Goal: Task Accomplishment & Management: Complete application form

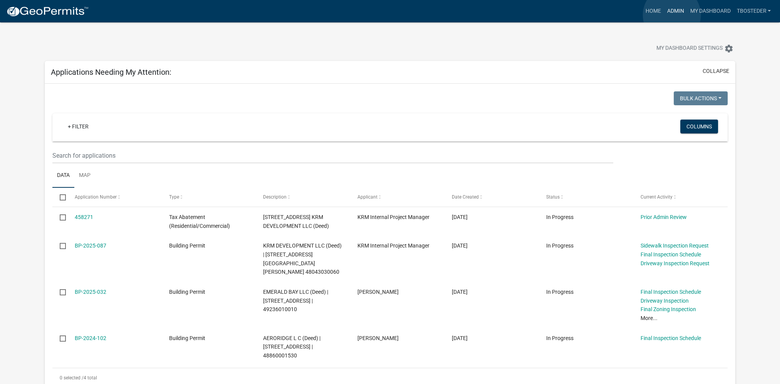
click at [672, 15] on link "Admin" at bounding box center [675, 11] width 23 height 15
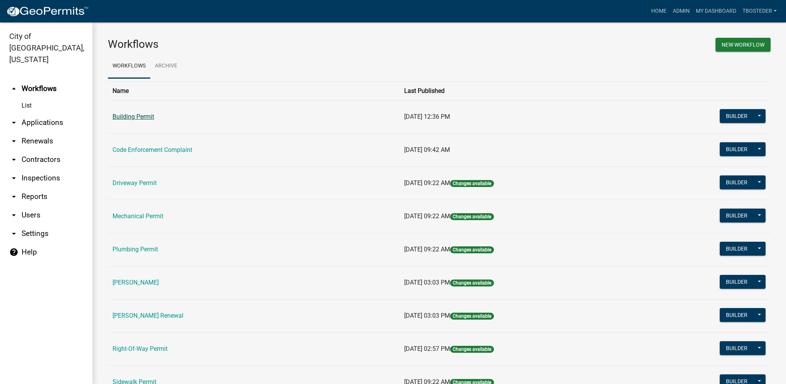
click at [148, 114] on link "Building Permit" at bounding box center [133, 116] width 42 height 7
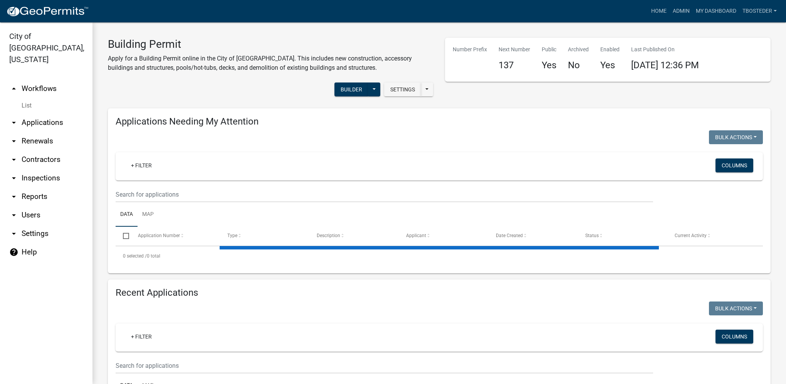
select select "1: 25"
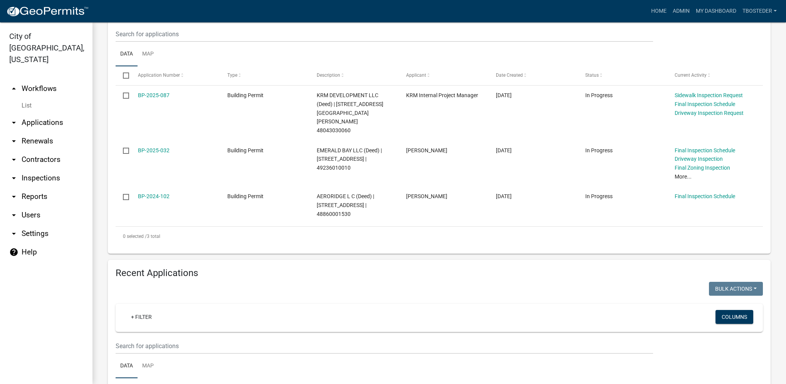
scroll to position [231, 0]
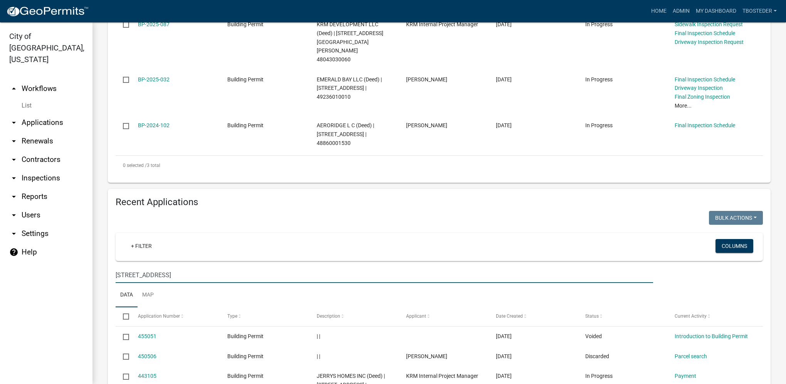
type input "[STREET_ADDRESS]"
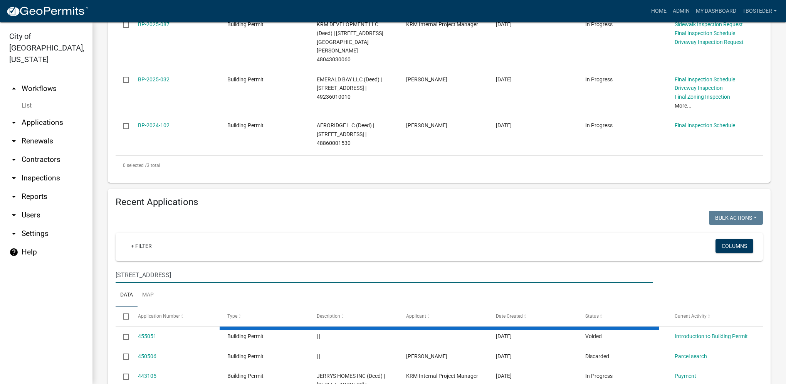
scroll to position [230, 0]
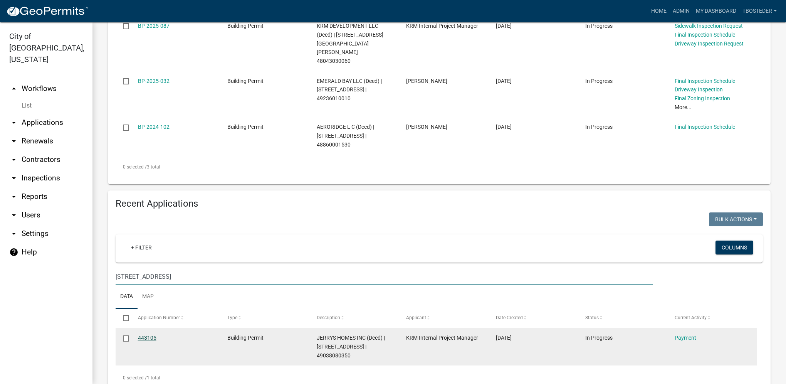
click at [151, 334] on link "443105" at bounding box center [147, 337] width 18 height 6
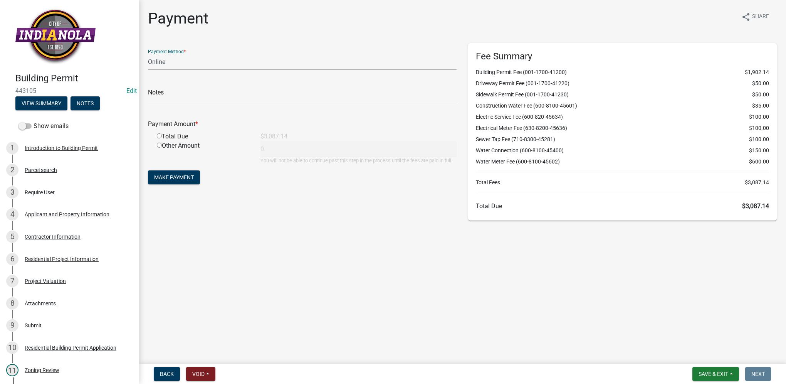
click at [169, 65] on select "Credit Card POS Check Cash Online" at bounding box center [302, 62] width 308 height 16
select select "1: 0"
click at [148, 54] on select "Credit Card POS Check Cash Online" at bounding box center [302, 62] width 308 height 16
click at [168, 89] on input "text" at bounding box center [302, 95] width 308 height 16
type input "017226"
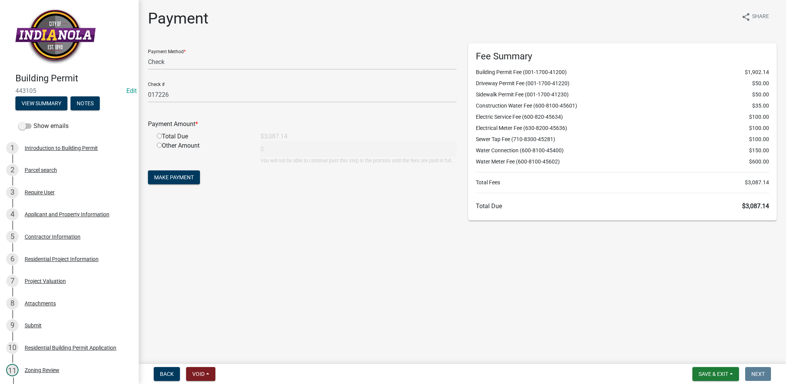
click at [160, 136] on input "radio" at bounding box center [159, 135] width 5 height 5
radio input "true"
type input "3087.14"
click at [196, 174] on button "Make Payment" at bounding box center [174, 177] width 52 height 14
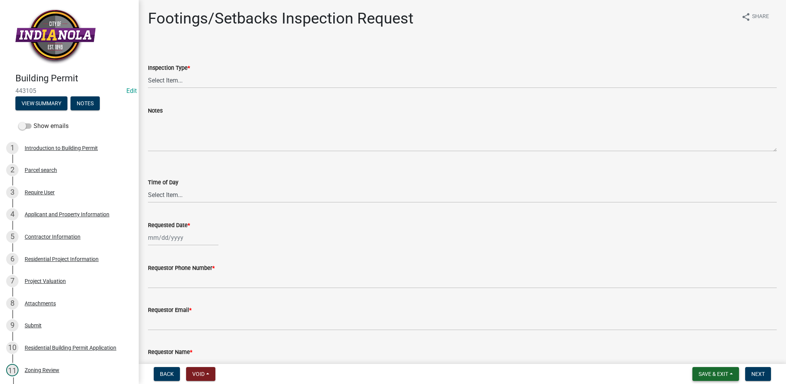
click at [728, 377] on button "Save & Exit" at bounding box center [715, 374] width 47 height 14
click at [726, 354] on button "Save & Exit" at bounding box center [708, 353] width 62 height 18
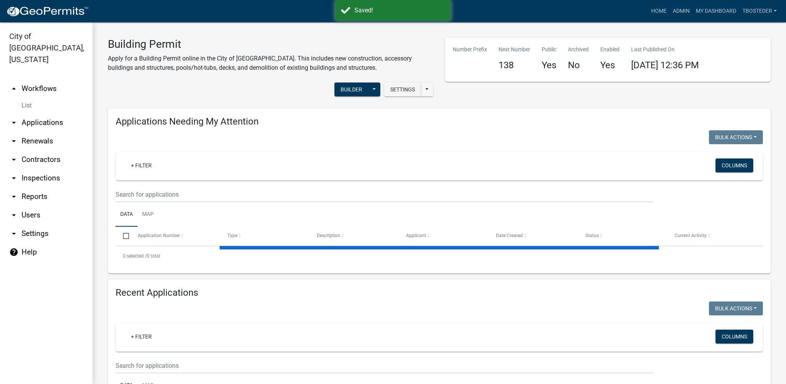
select select "1: 25"
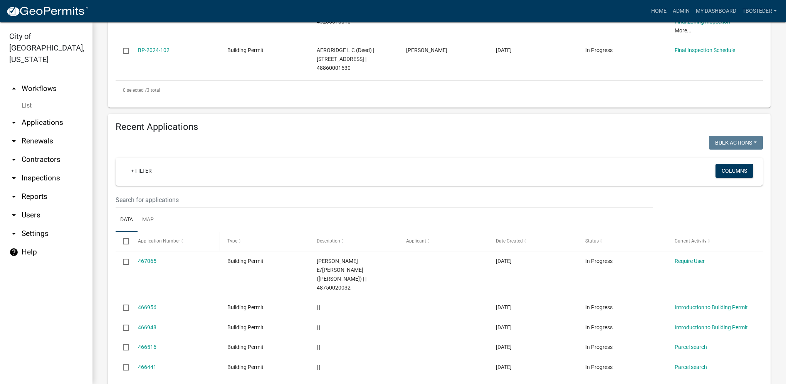
scroll to position [308, 0]
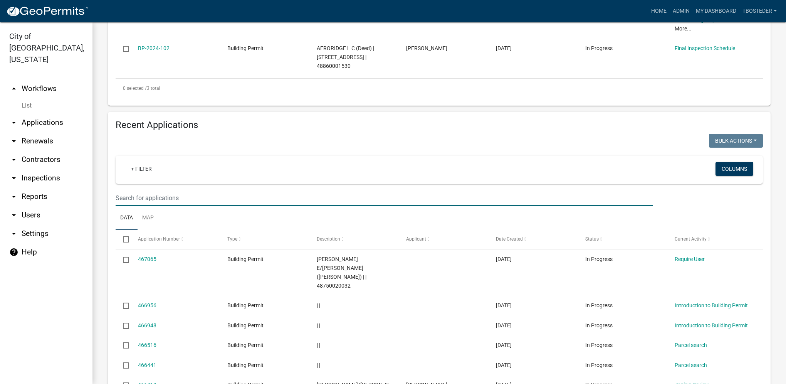
click at [168, 190] on input "text" at bounding box center [384, 198] width 537 height 16
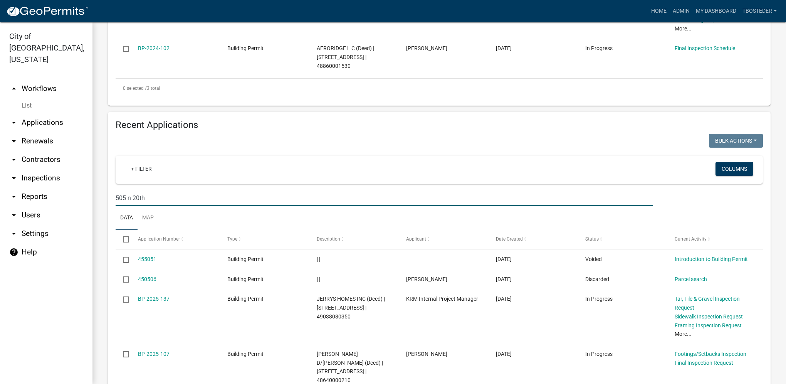
type input "505 n 20th"
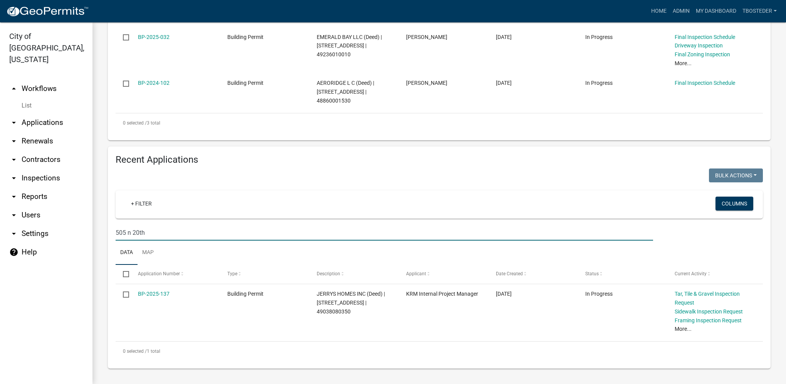
scroll to position [256, 0]
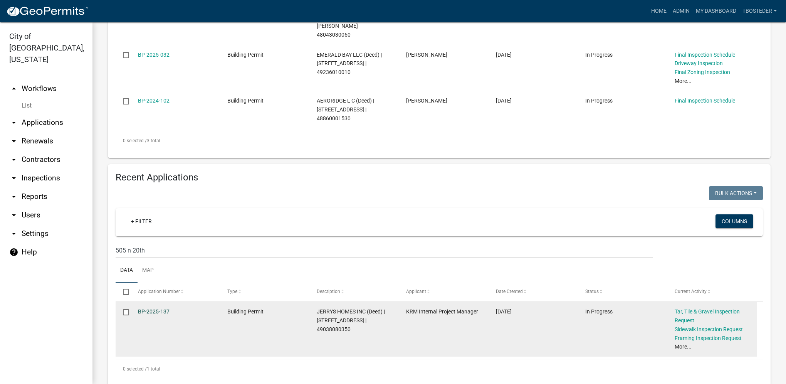
click at [144, 308] on link "BP-2025-137" at bounding box center [154, 311] width 32 height 6
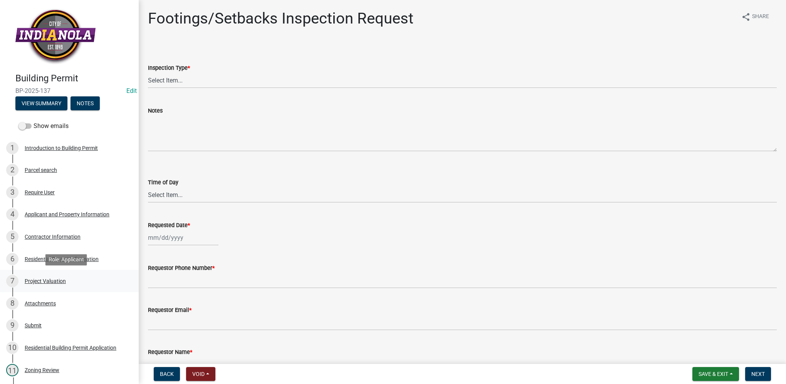
click at [58, 284] on div "7 Project Valuation" at bounding box center [66, 281] width 120 height 12
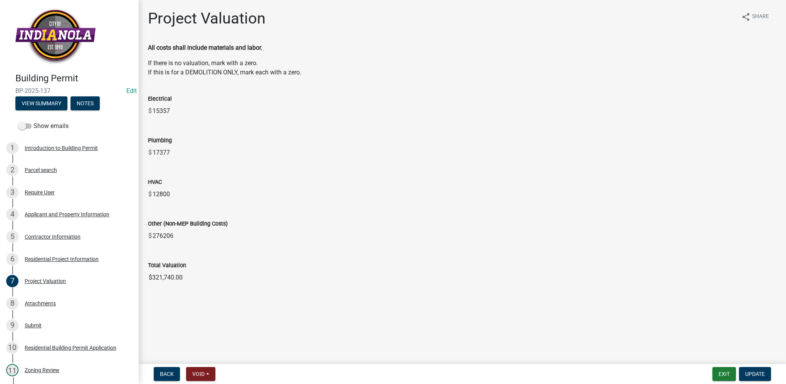
click at [191, 257] on div "Total Valuation $321,740.00" at bounding box center [462, 267] width 628 height 35
click at [189, 266] on div "Total Valuation" at bounding box center [462, 264] width 628 height 9
drag, startPoint x: 184, startPoint y: 280, endPoint x: 136, endPoint y: 276, distance: 47.8
click at [136, 276] on div "Building Permit BP-2025-137 Edit View Summary Notes Show emails 1 Introduction …" at bounding box center [393, 192] width 786 height 384
drag, startPoint x: 136, startPoint y: 276, endPoint x: 156, endPoint y: 279, distance: 20.2
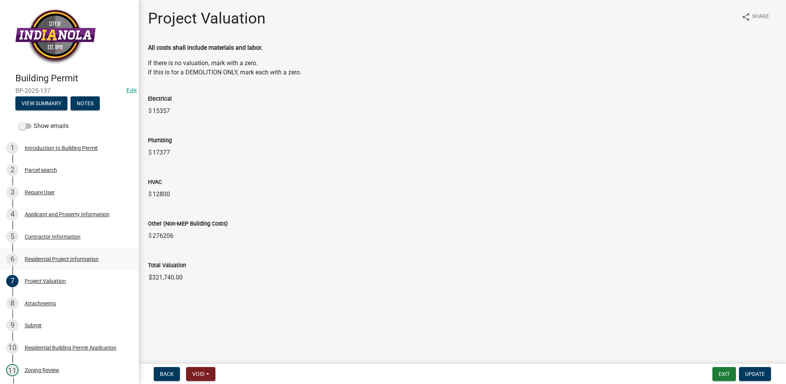
click at [60, 264] on div "6 Residential Project Information" at bounding box center [66, 259] width 120 height 12
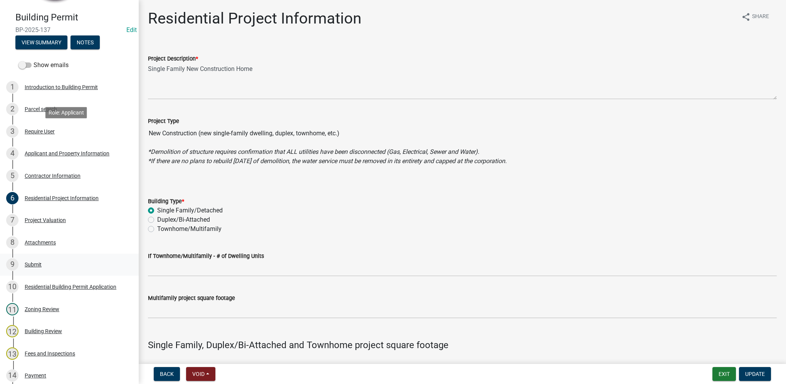
scroll to position [193, 0]
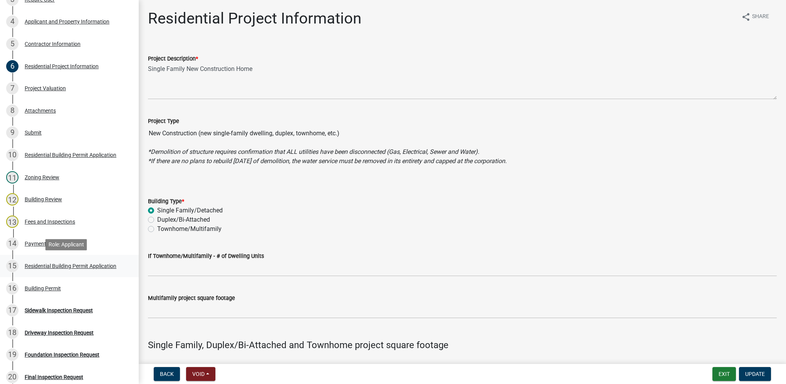
click at [89, 268] on div "Residential Building Permit Application" at bounding box center [71, 265] width 92 height 5
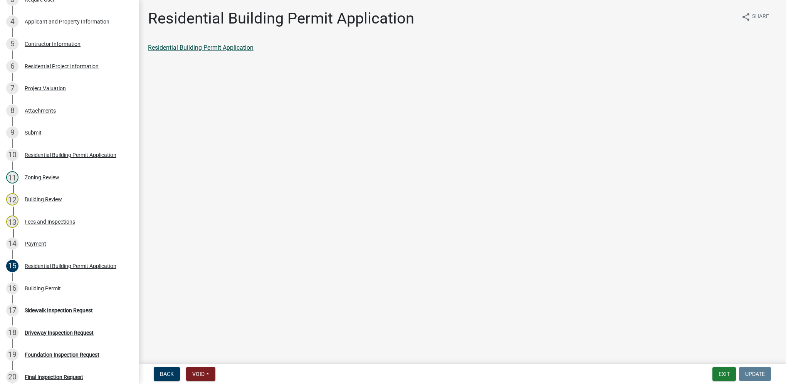
click at [197, 49] on link "Residential Building Permit Application" at bounding box center [201, 47] width 106 height 7
click at [45, 239] on div "14 Payment" at bounding box center [66, 243] width 120 height 12
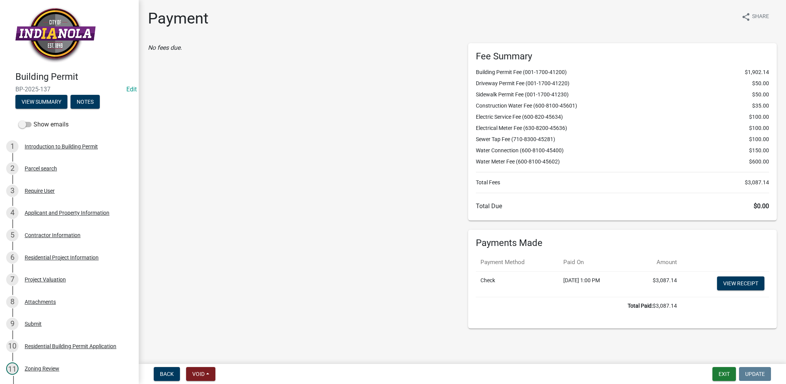
scroll to position [0, 0]
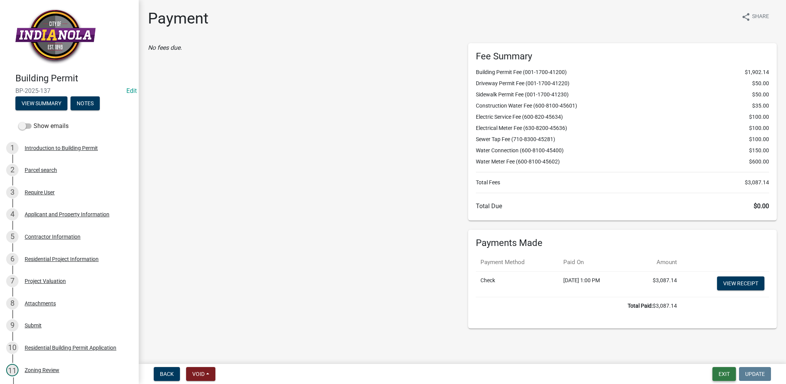
click at [724, 375] on button "Exit" at bounding box center [723, 374] width 23 height 14
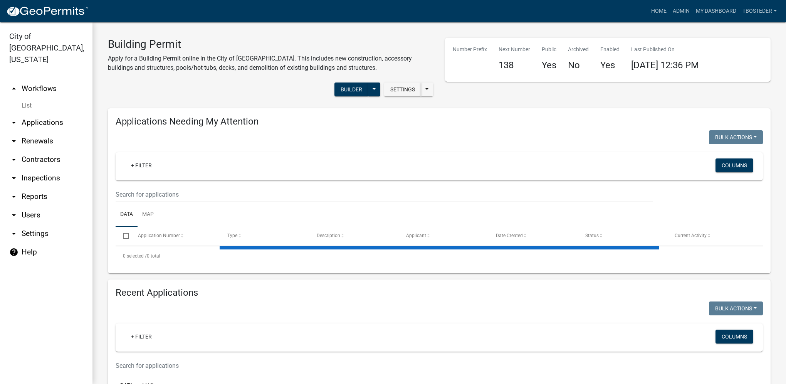
select select "1: 25"
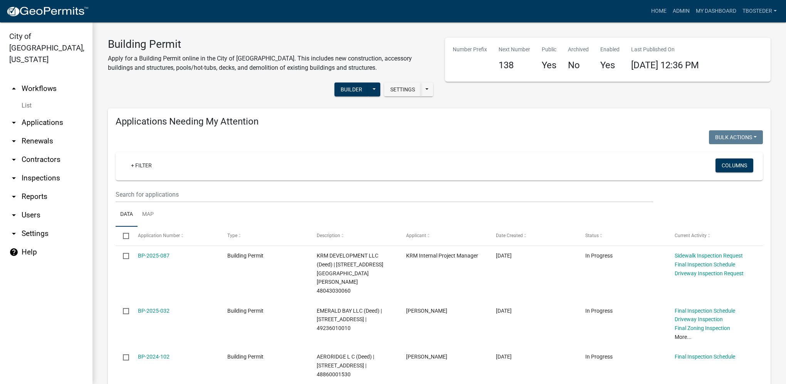
scroll to position [231, 0]
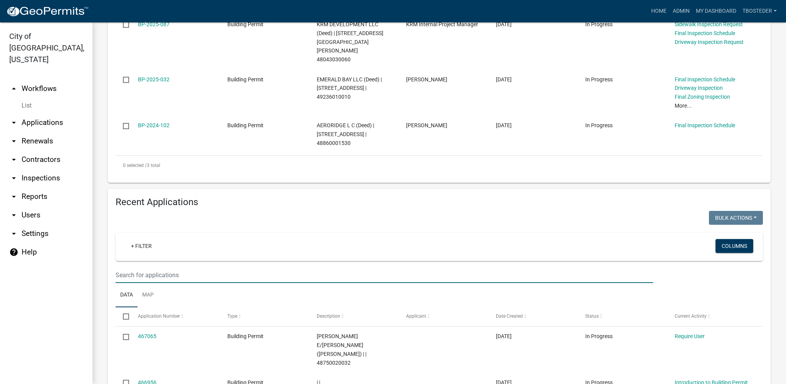
click at [208, 267] on input "text" at bounding box center [384, 275] width 537 height 16
type input "[STREET_ADDRESS]"
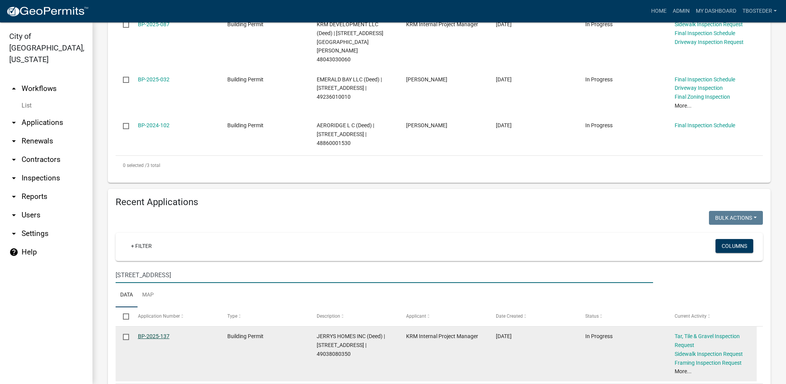
click at [163, 333] on link "BP-2025-137" at bounding box center [154, 336] width 32 height 6
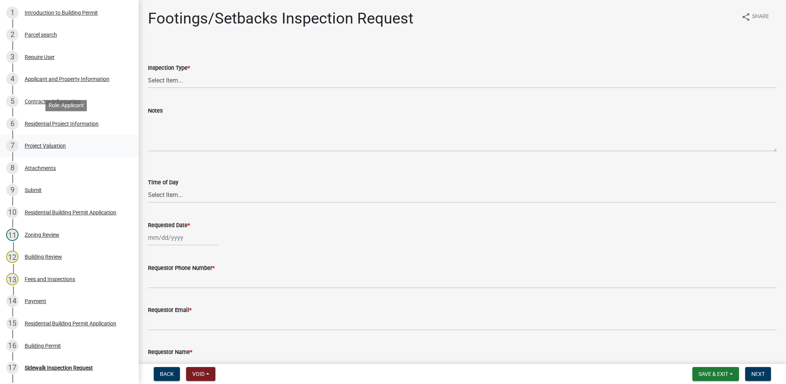
scroll to position [154, 0]
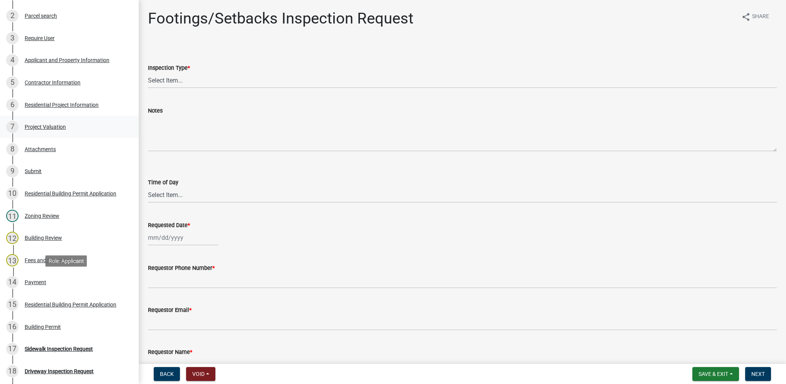
click at [94, 275] on link "14 Payment" at bounding box center [69, 282] width 139 height 22
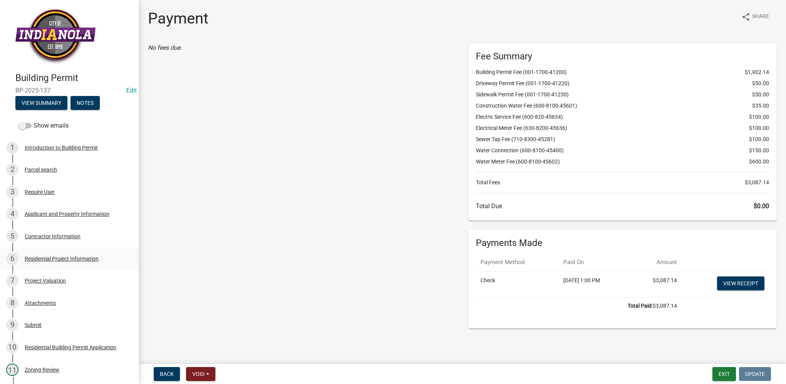
scroll to position [0, 0]
click at [730, 371] on button "Exit" at bounding box center [723, 374] width 23 height 14
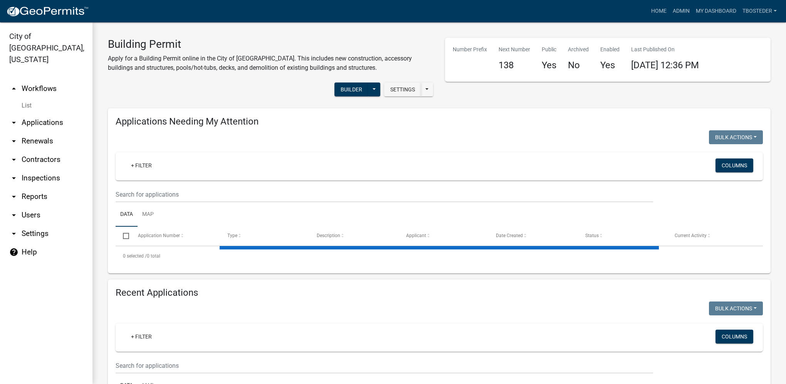
select select "1: 25"
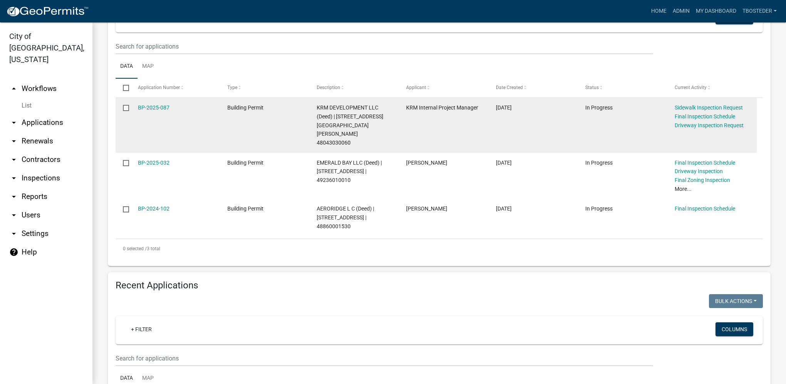
scroll to position [231, 0]
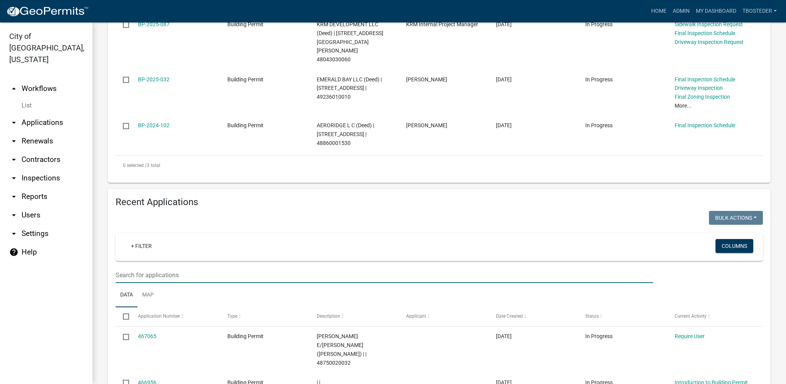
type input "302 n 20th"
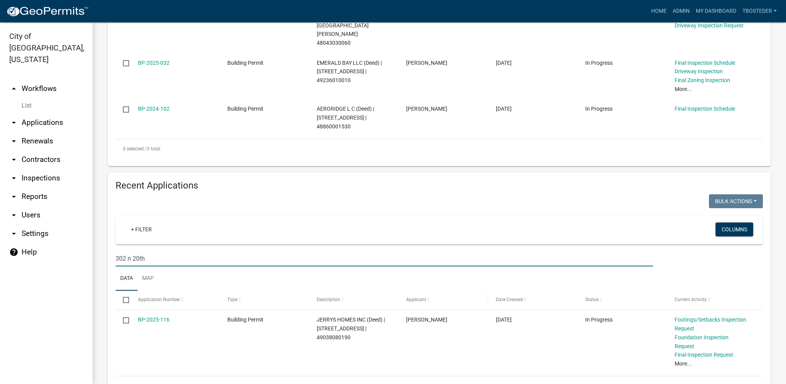
scroll to position [256, 0]
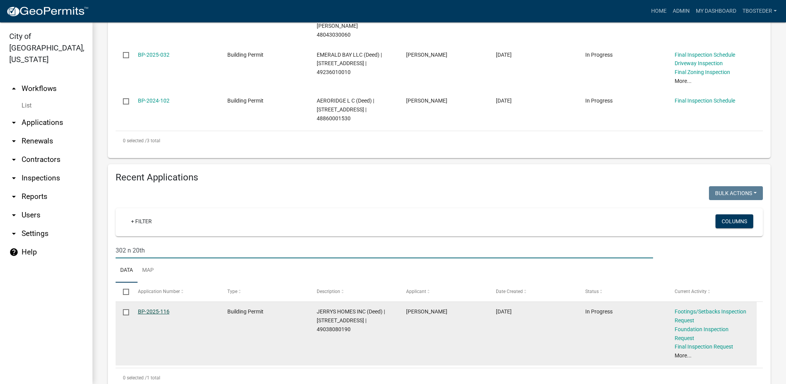
click at [149, 308] on link "BP-2025-116" at bounding box center [154, 311] width 32 height 6
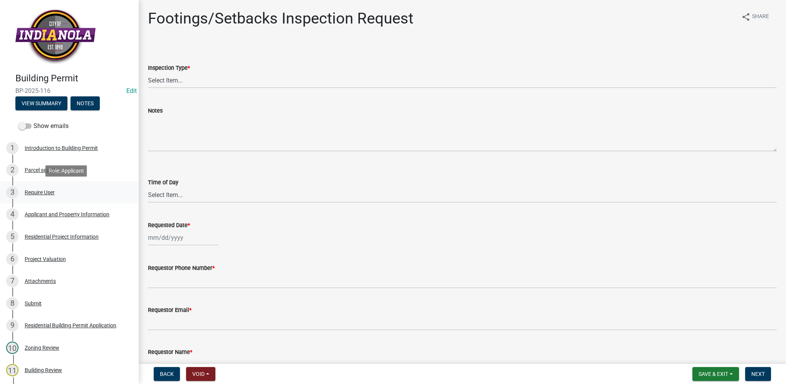
click at [73, 181] on link "3 Require User" at bounding box center [69, 192] width 139 height 22
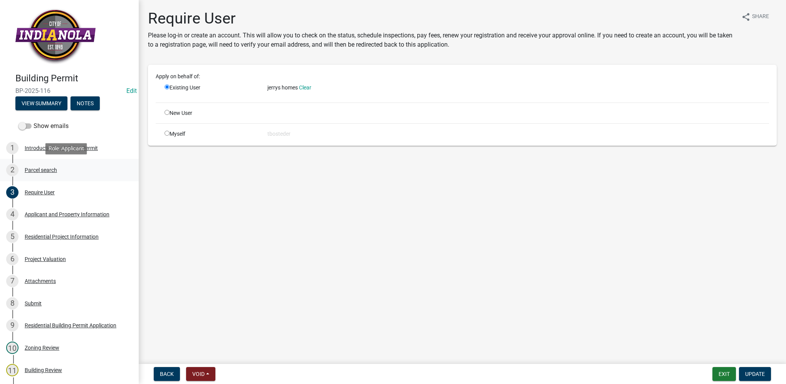
click at [46, 168] on div "Parcel search" at bounding box center [41, 169] width 32 height 5
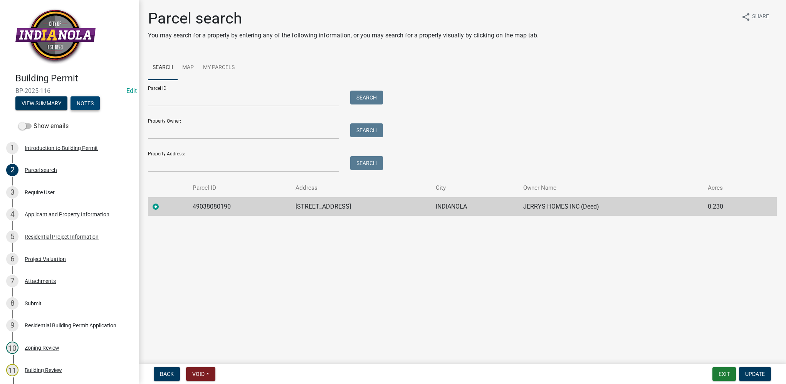
click at [89, 102] on button "Notes" at bounding box center [84, 103] width 29 height 14
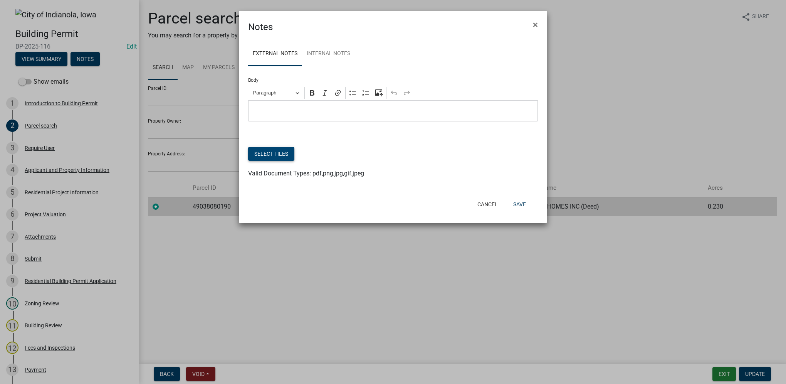
click at [253, 154] on button "Select files" at bounding box center [271, 154] width 46 height 14
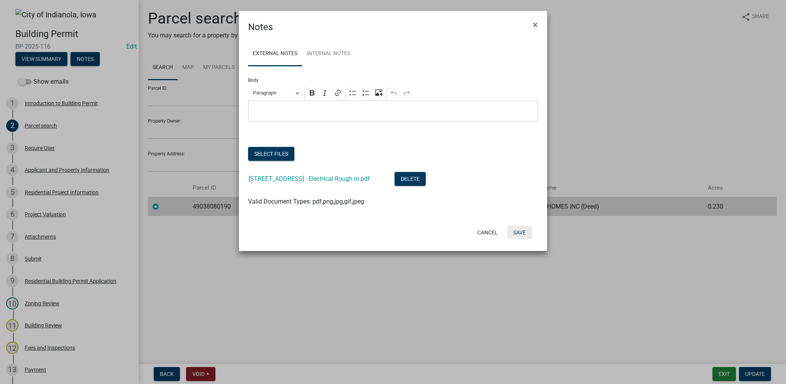
click at [524, 234] on button "Save" at bounding box center [519, 232] width 25 height 14
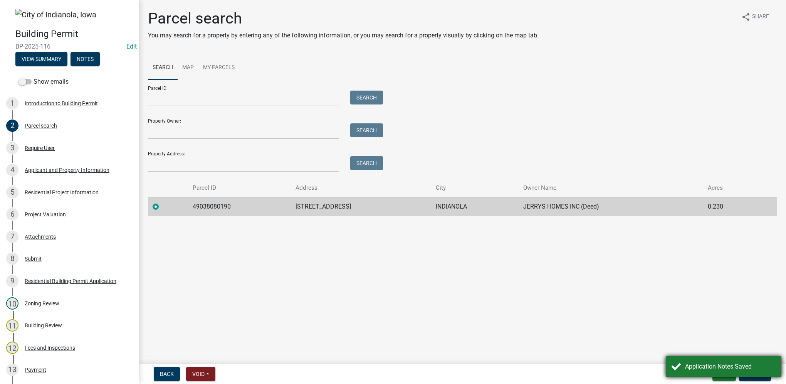
click at [699, 364] on div "Application Notes Saved" at bounding box center [730, 366] width 90 height 9
click at [727, 374] on button "Exit" at bounding box center [723, 374] width 23 height 14
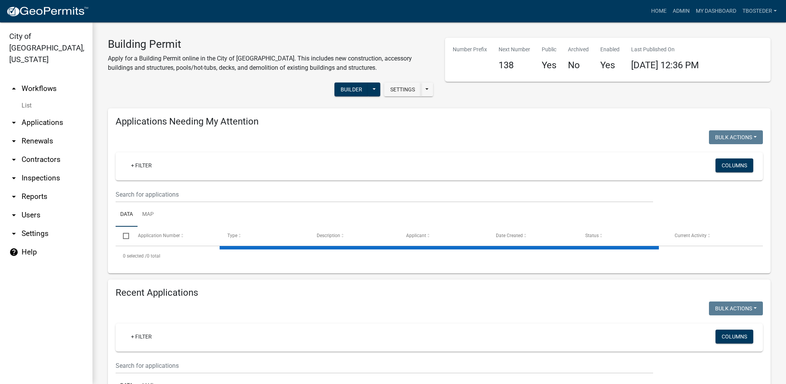
select select "1: 25"
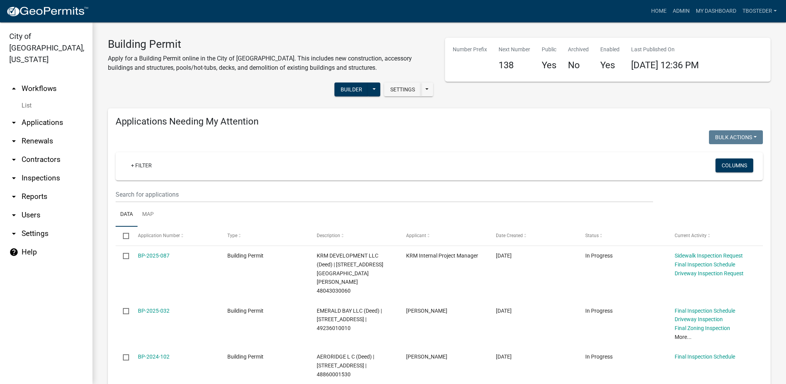
scroll to position [193, 0]
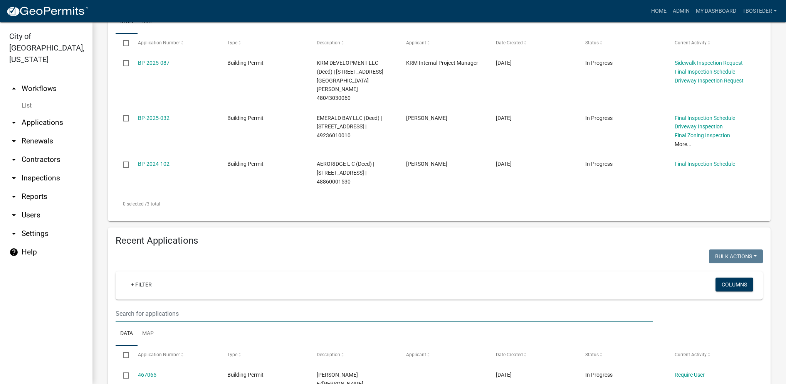
click at [196, 10] on input "text" at bounding box center [384, 2] width 537 height 16
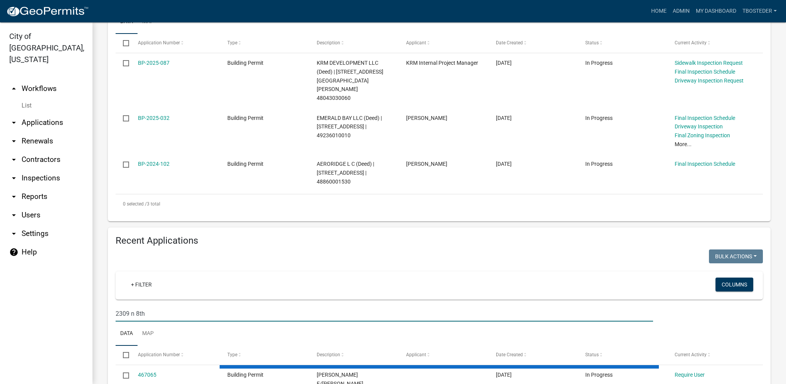
type input "2309 n 8th"
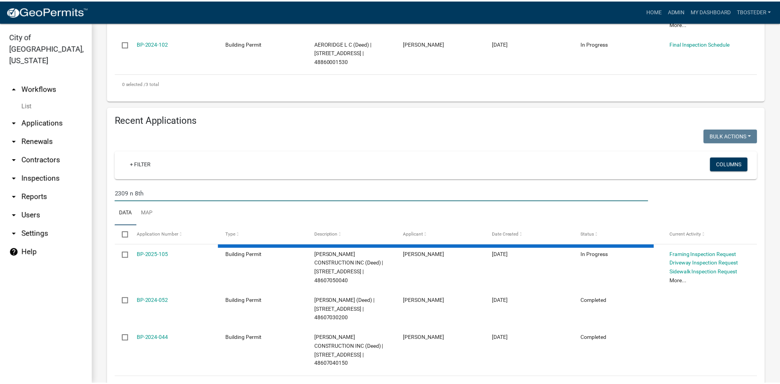
scroll to position [238, 0]
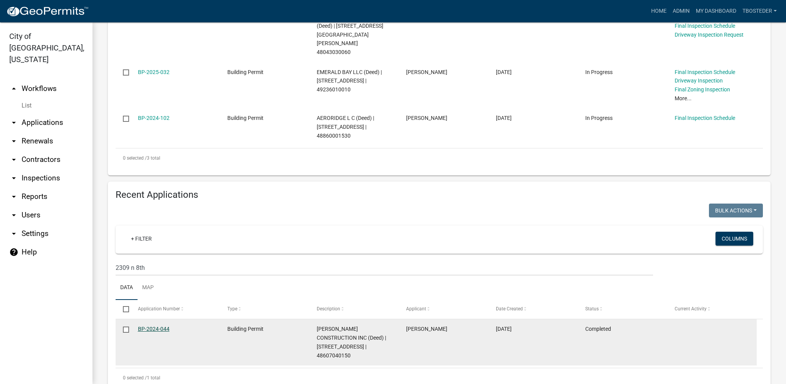
click at [166, 325] on link "BP-2024-044" at bounding box center [154, 328] width 32 height 6
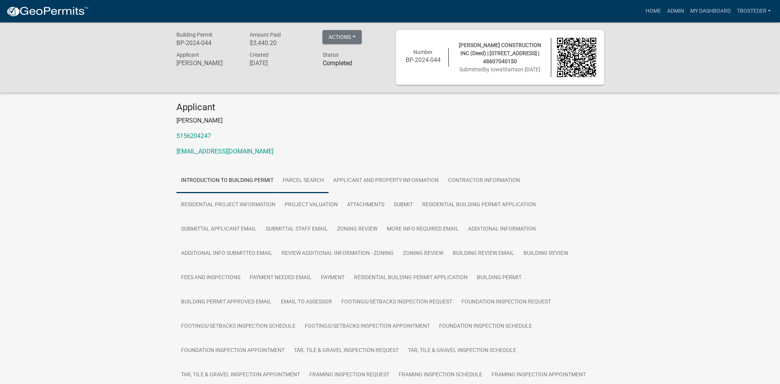
click at [307, 188] on link "Parcel search" at bounding box center [303, 180] width 50 height 25
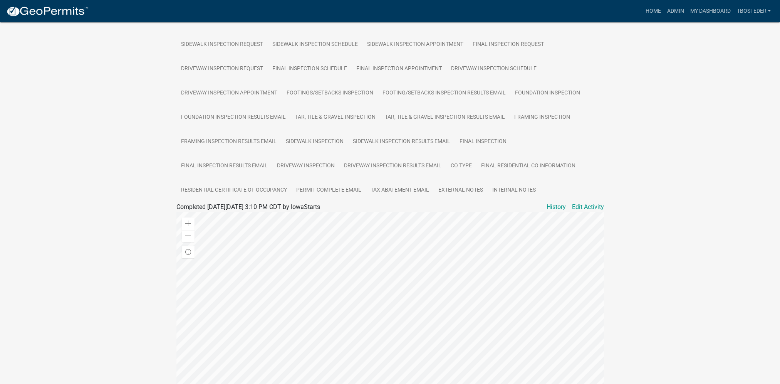
scroll to position [336, 0]
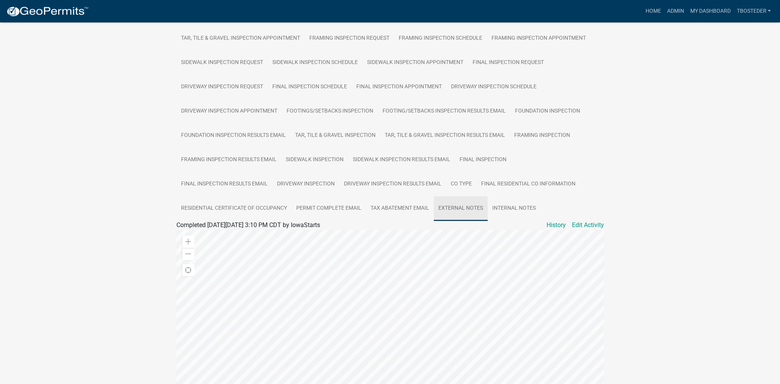
click at [470, 201] on link "External Notes" at bounding box center [461, 208] width 54 height 25
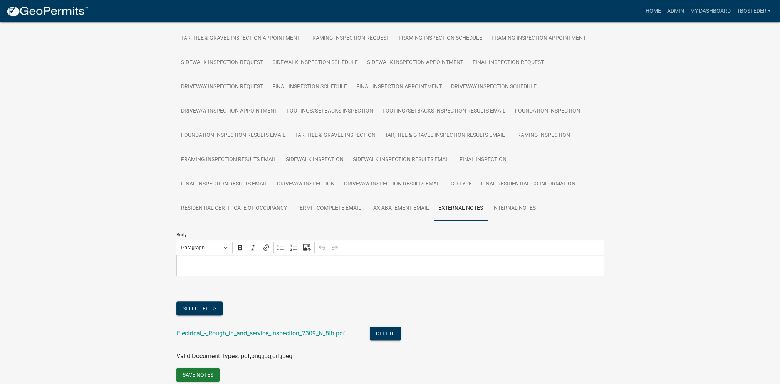
scroll to position [370, 0]
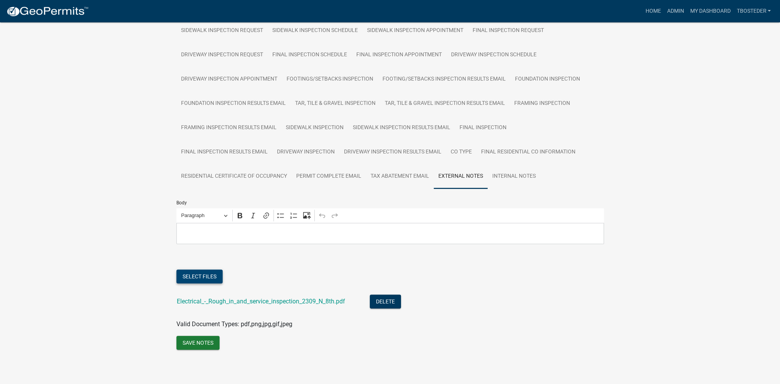
click at [199, 276] on button "Select files" at bounding box center [199, 276] width 46 height 14
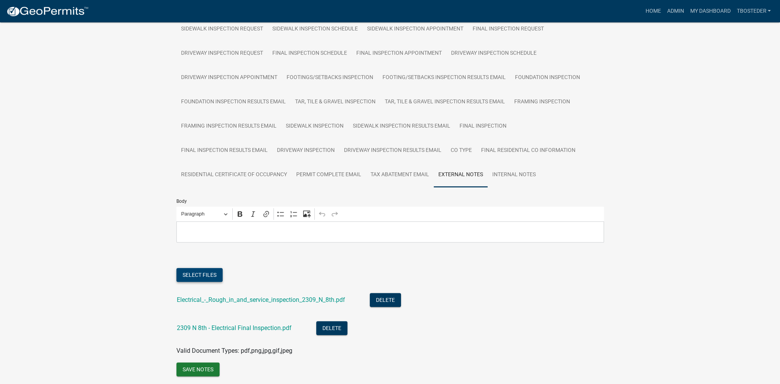
scroll to position [398, 0]
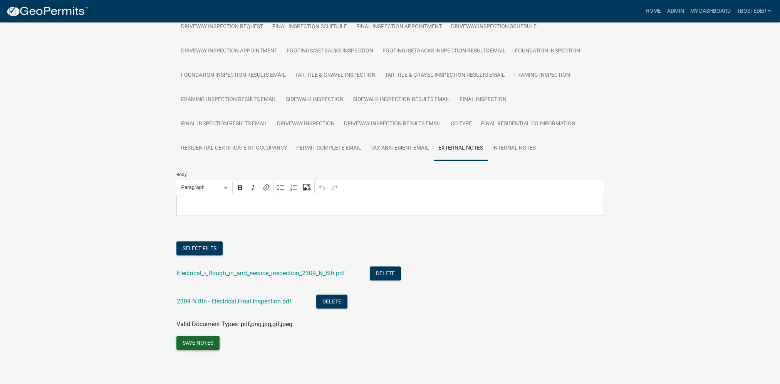
click at [197, 343] on button "Save Notes" at bounding box center [197, 342] width 43 height 14
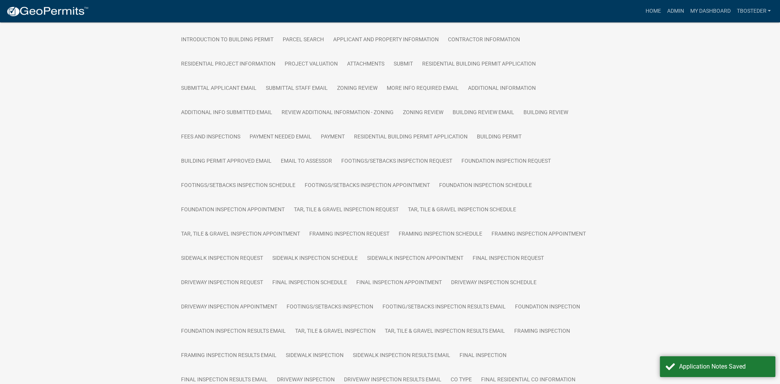
scroll to position [128, 0]
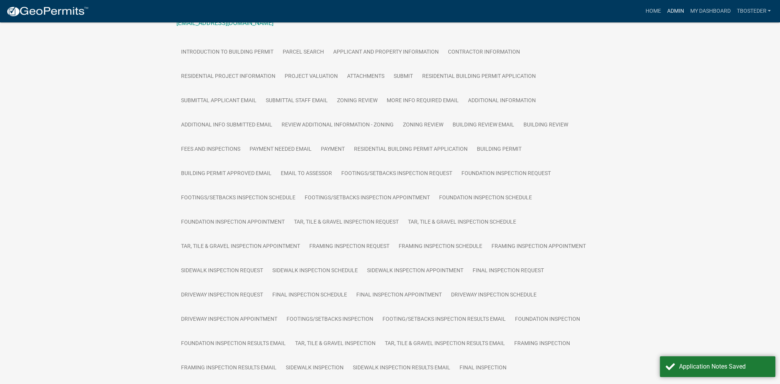
click at [675, 13] on link "Admin" at bounding box center [675, 11] width 23 height 15
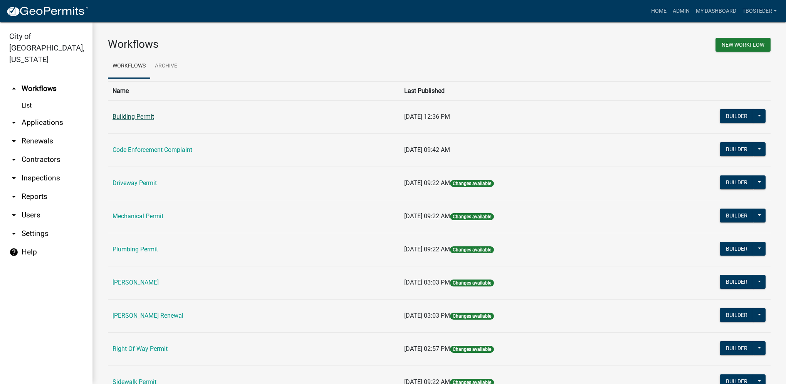
click at [150, 119] on link "Building Permit" at bounding box center [133, 116] width 42 height 7
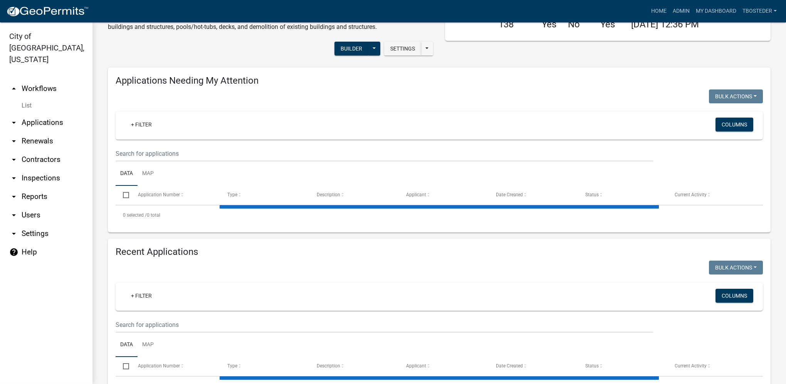
select select "1: 25"
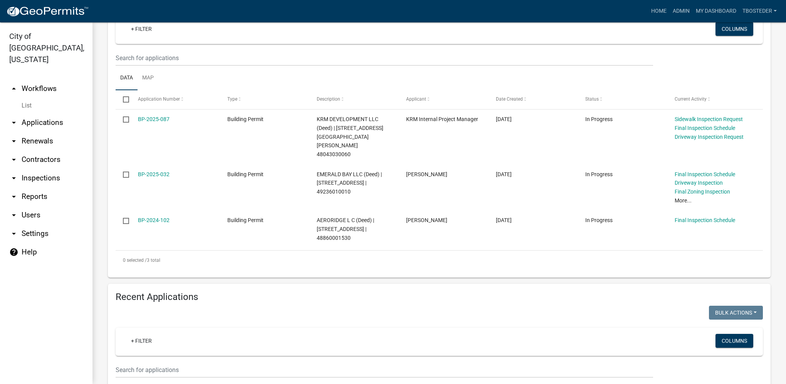
scroll to position [154, 0]
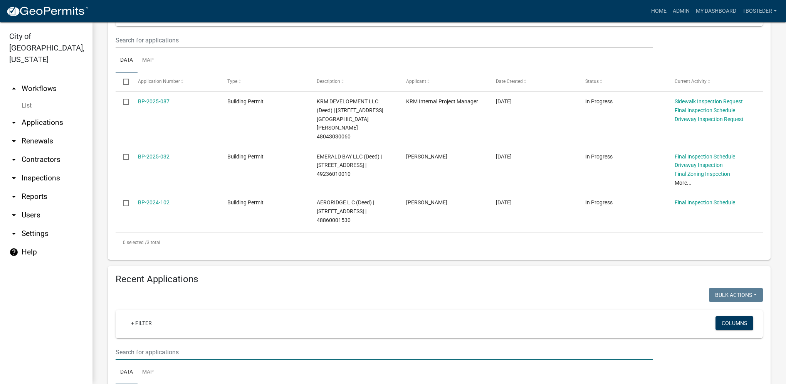
click at [195, 48] on input "text" at bounding box center [384, 40] width 537 height 16
type input "2313 n 8th"
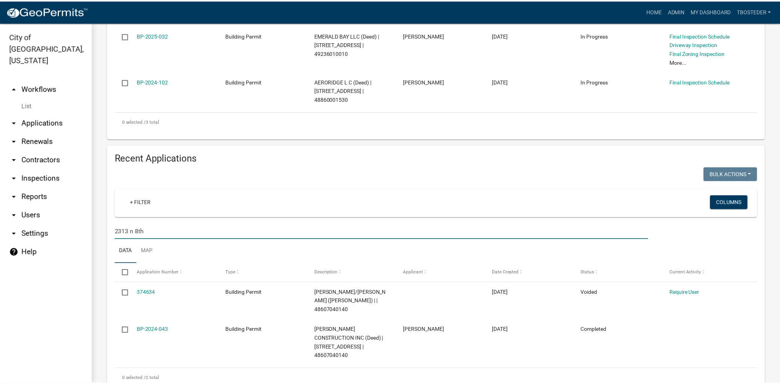
scroll to position [276, 0]
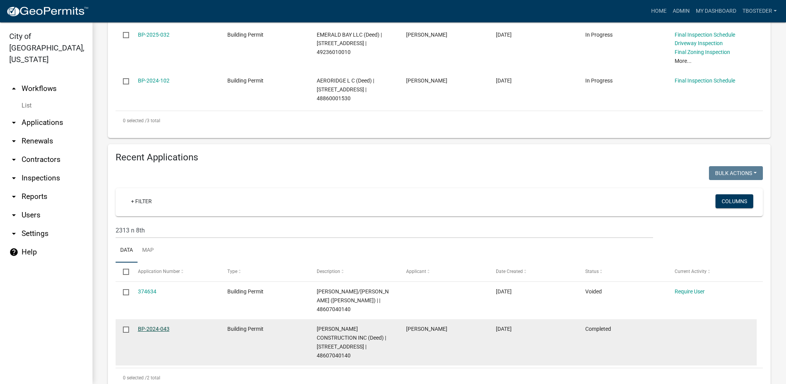
click at [156, 325] on link "BP-2024-043" at bounding box center [154, 328] width 32 height 6
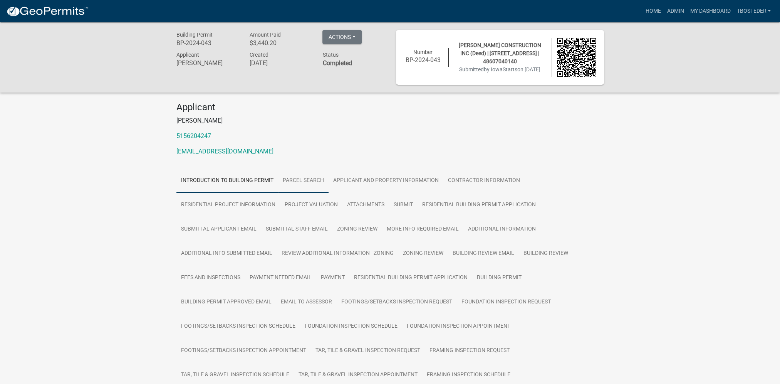
click at [294, 185] on link "Parcel search" at bounding box center [303, 180] width 50 height 25
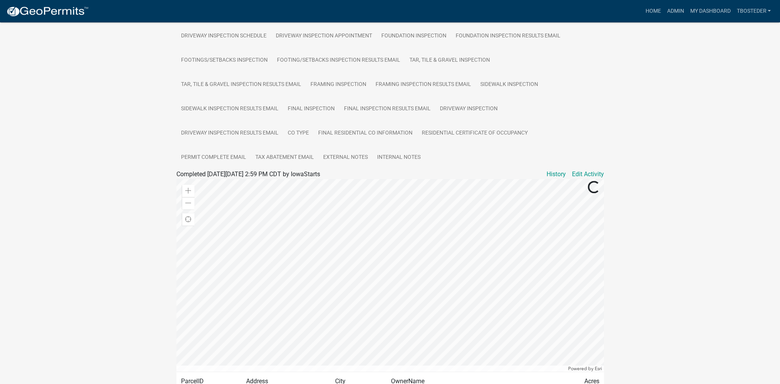
scroll to position [476, 0]
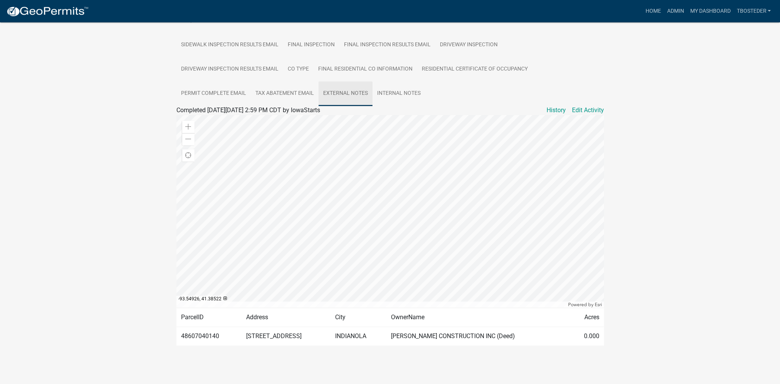
click at [365, 94] on link "External Notes" at bounding box center [345, 93] width 54 height 25
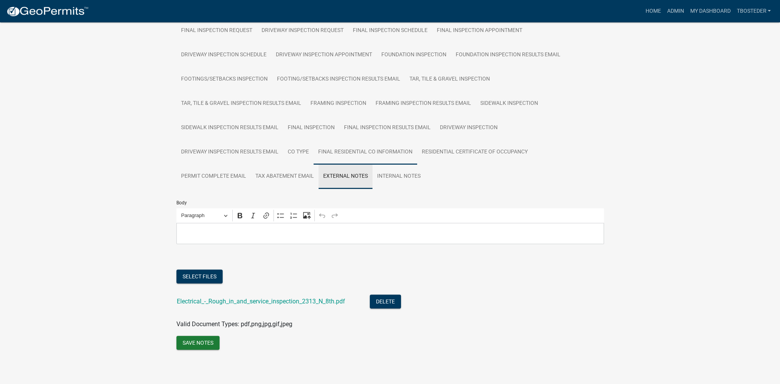
scroll to position [394, 0]
click at [206, 279] on button "Select files" at bounding box center [199, 276] width 46 height 14
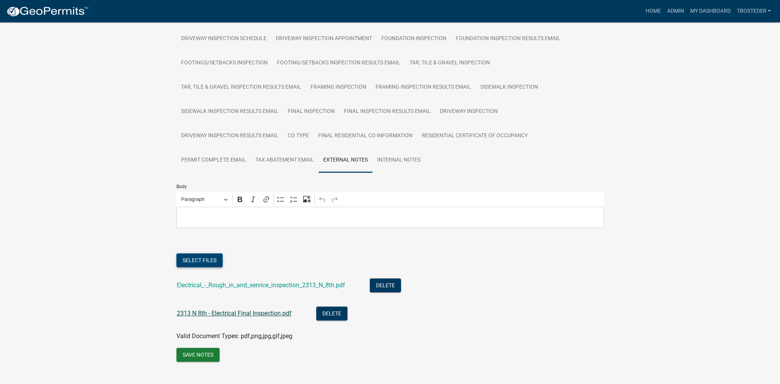
scroll to position [422, 0]
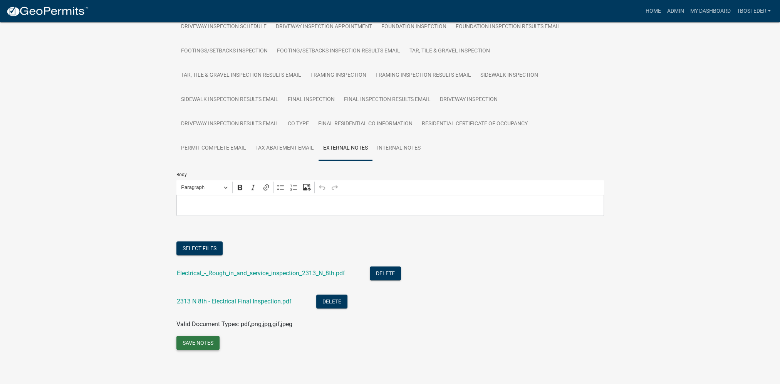
click at [196, 345] on button "Save Notes" at bounding box center [197, 342] width 43 height 14
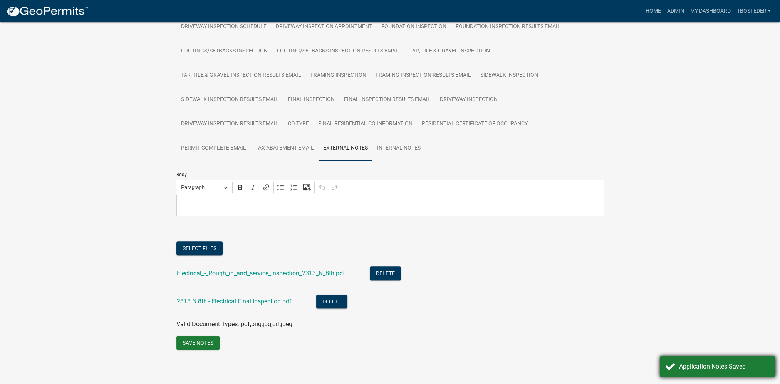
click at [721, 364] on div "Application Notes Saved" at bounding box center [724, 366] width 90 height 9
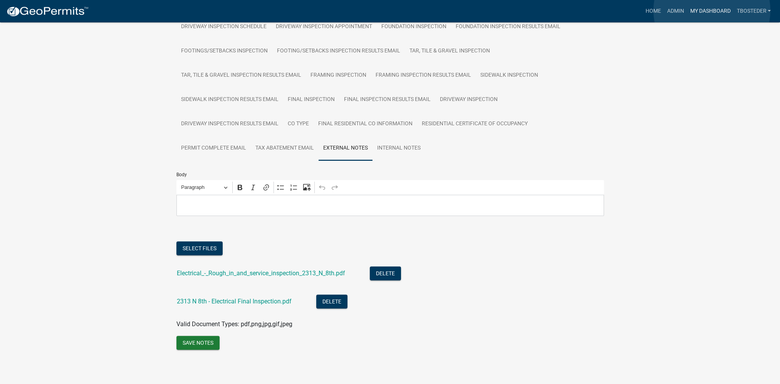
click at [712, 10] on link "My Dashboard" at bounding box center [710, 11] width 47 height 15
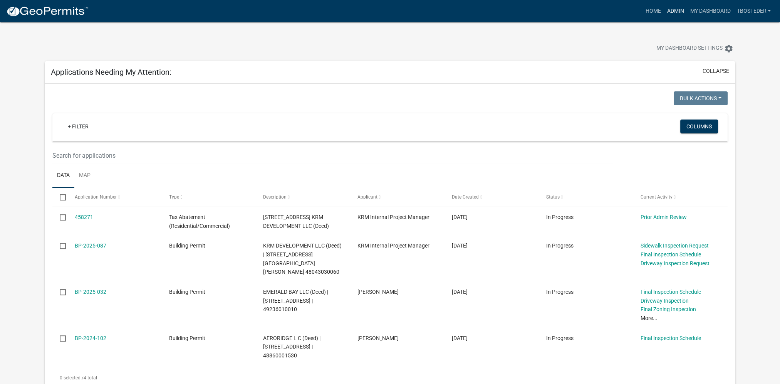
click at [673, 12] on link "Admin" at bounding box center [675, 11] width 23 height 15
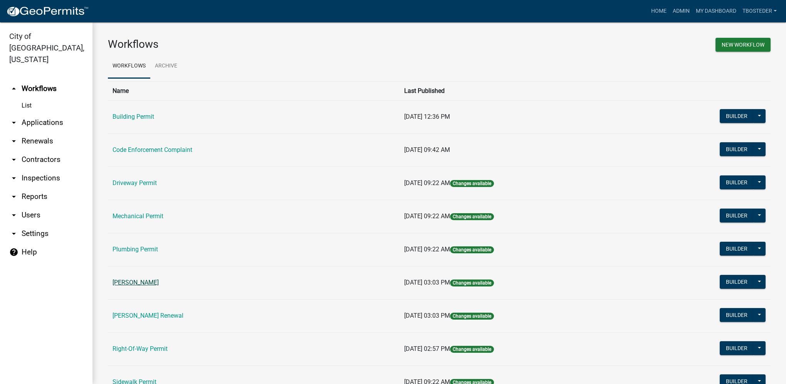
click at [147, 282] on link "[PERSON_NAME]" at bounding box center [135, 281] width 46 height 7
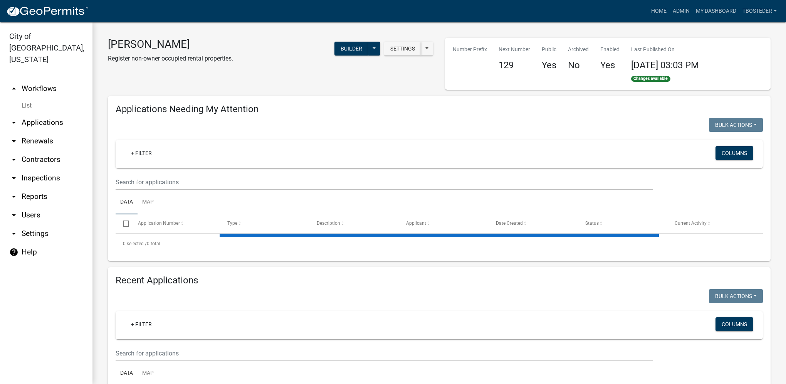
select select "1: 25"
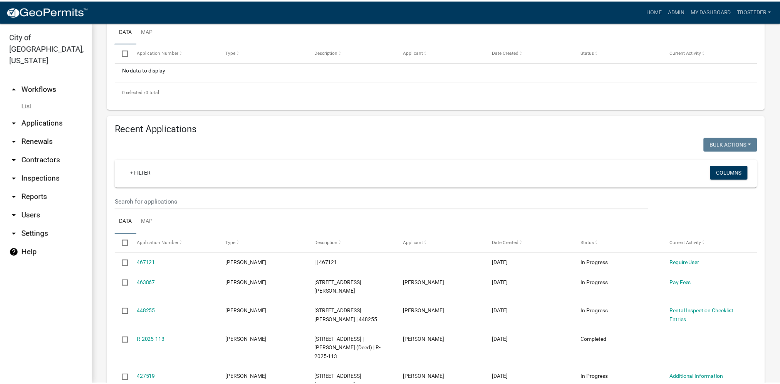
scroll to position [193, 0]
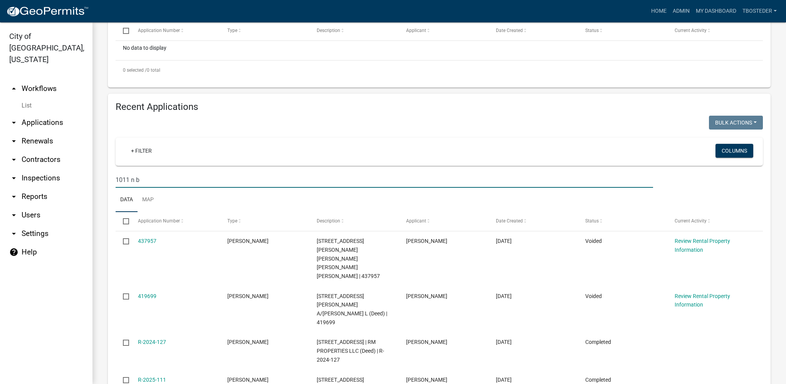
type input "1011 n b"
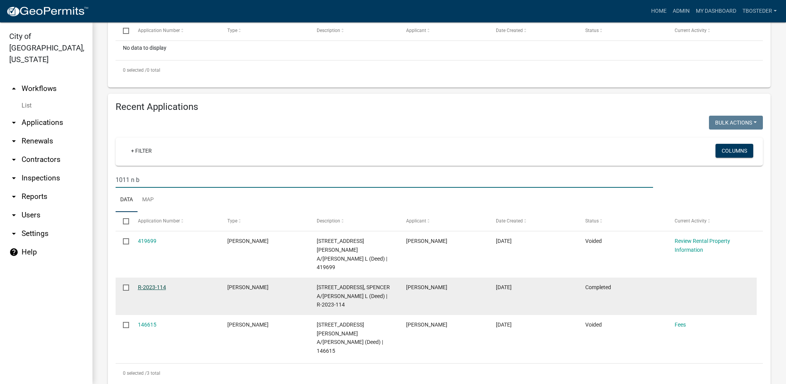
click at [161, 284] on link "R-2023-114" at bounding box center [152, 287] width 28 height 6
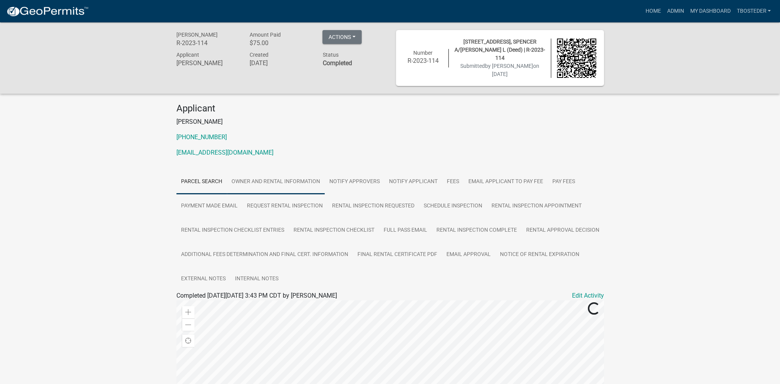
click at [265, 178] on link "Owner and Rental Information" at bounding box center [276, 181] width 98 height 25
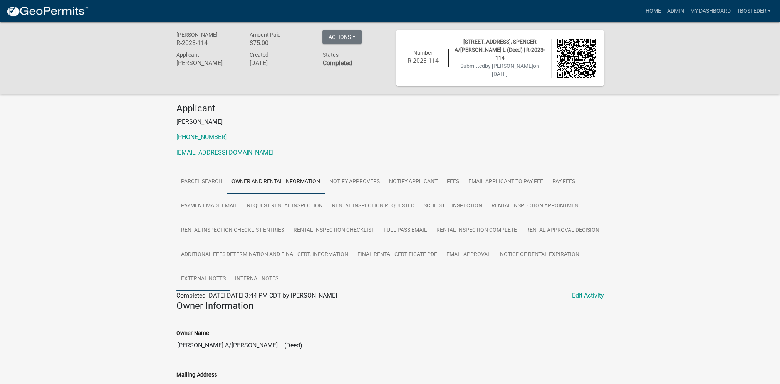
click at [230, 273] on link "External Notes" at bounding box center [203, 278] width 54 height 25
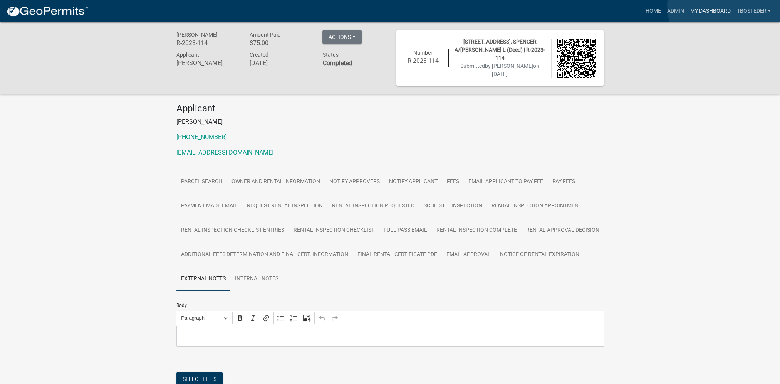
click at [725, 6] on link "My Dashboard" at bounding box center [710, 11] width 47 height 15
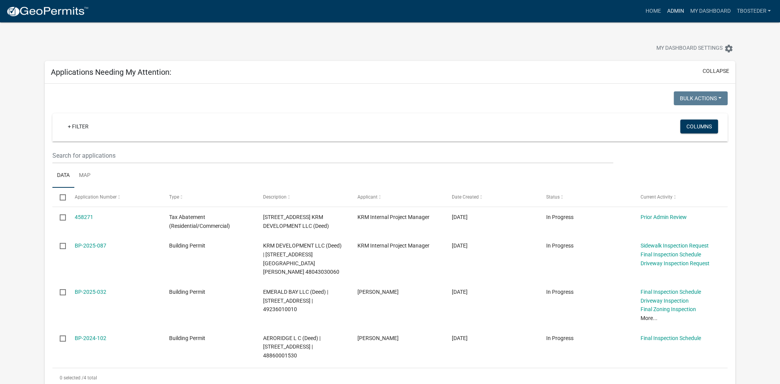
click at [676, 11] on link "Admin" at bounding box center [675, 11] width 23 height 15
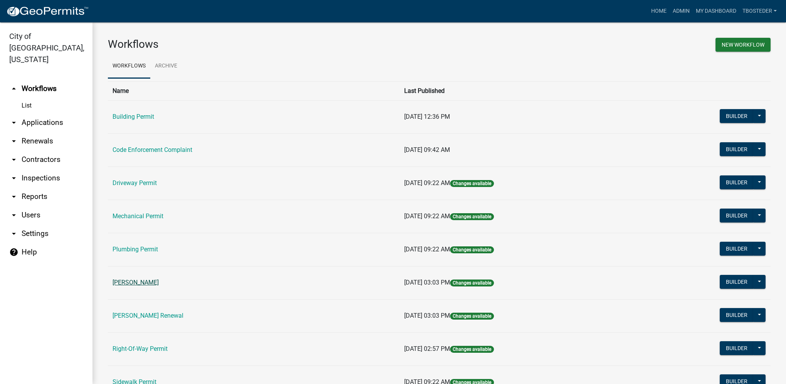
click at [136, 280] on link "[PERSON_NAME]" at bounding box center [135, 281] width 46 height 7
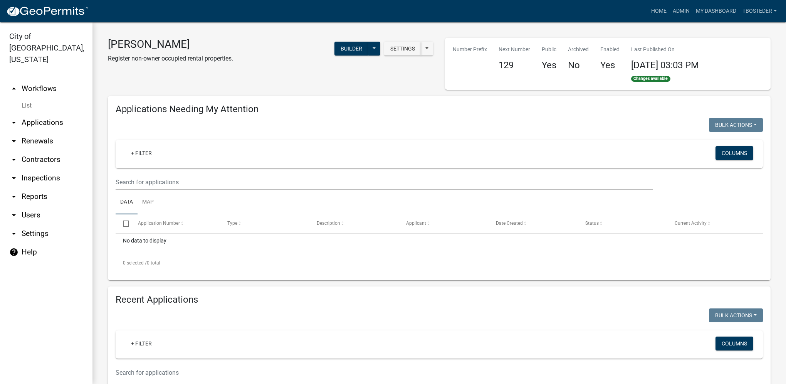
select select "1: 25"
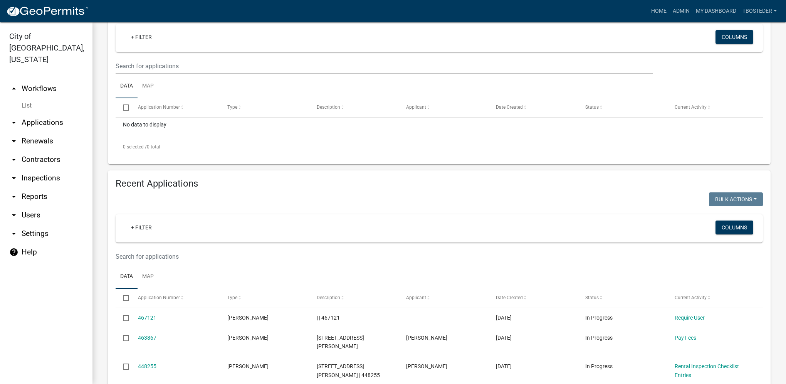
scroll to position [154, 0]
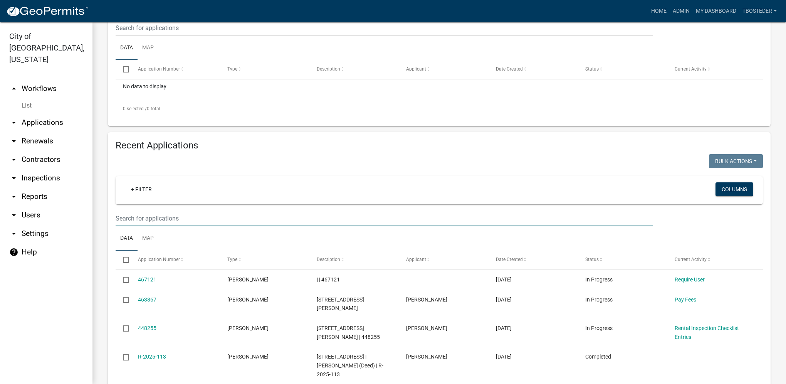
click at [179, 220] on input "text" at bounding box center [384, 218] width 537 height 16
type input "1011 n b"
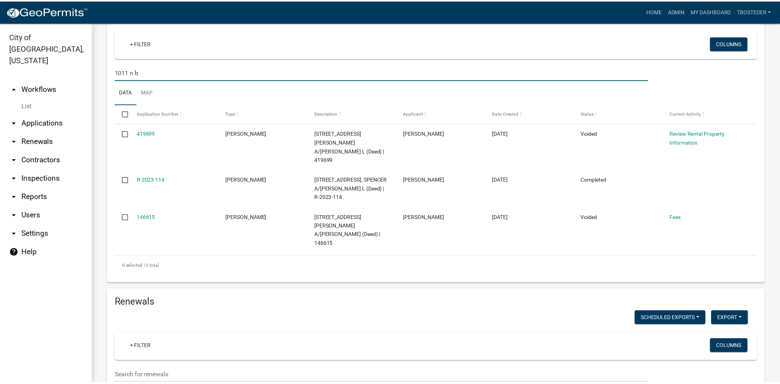
scroll to position [308, 0]
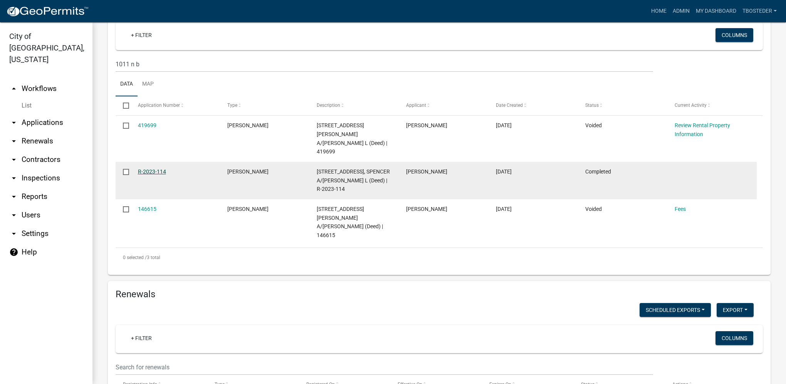
click at [162, 168] on link "R-2023-114" at bounding box center [152, 171] width 28 height 6
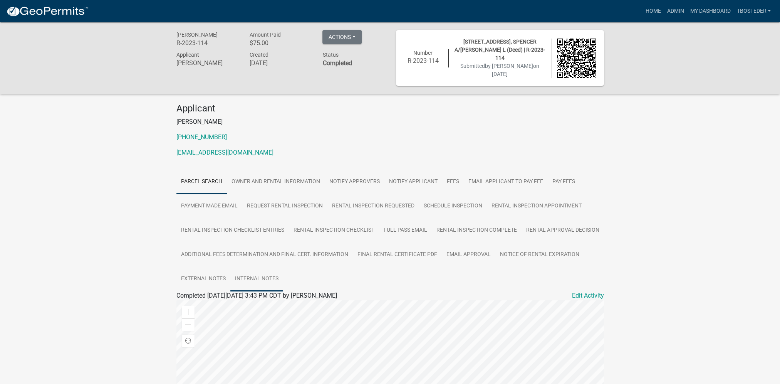
click at [283, 276] on link "Internal Notes" at bounding box center [256, 278] width 53 height 25
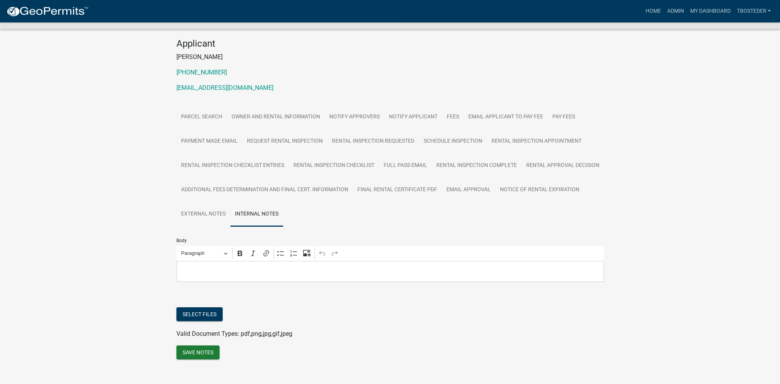
scroll to position [74, 0]
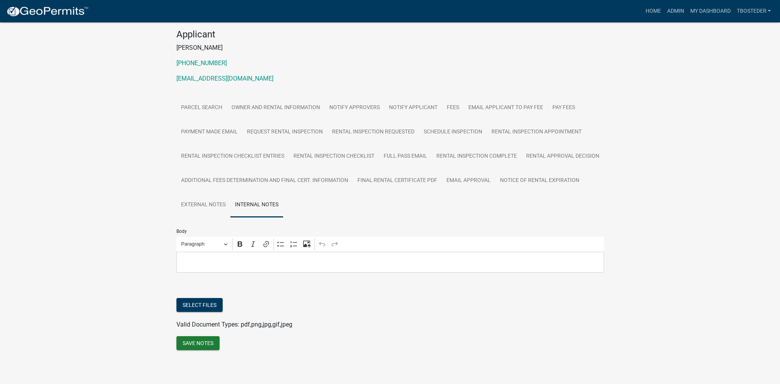
click at [303, 271] on div "Editor editing area: main. Press Alt+0 for help." at bounding box center [389, 261] width 427 height 21
click at [209, 345] on button "Save Notes" at bounding box center [197, 343] width 43 height 14
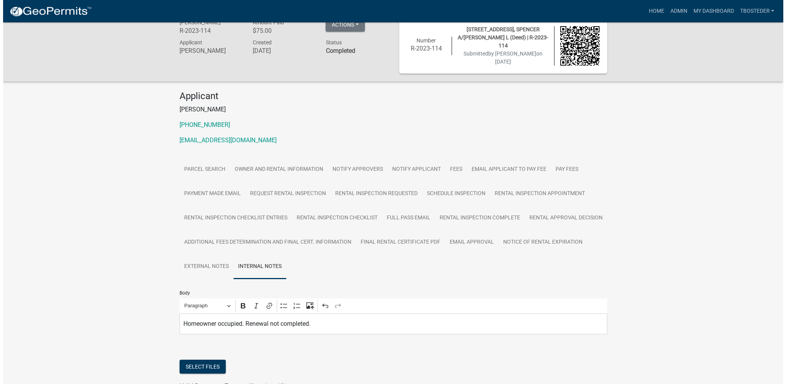
scroll to position [0, 0]
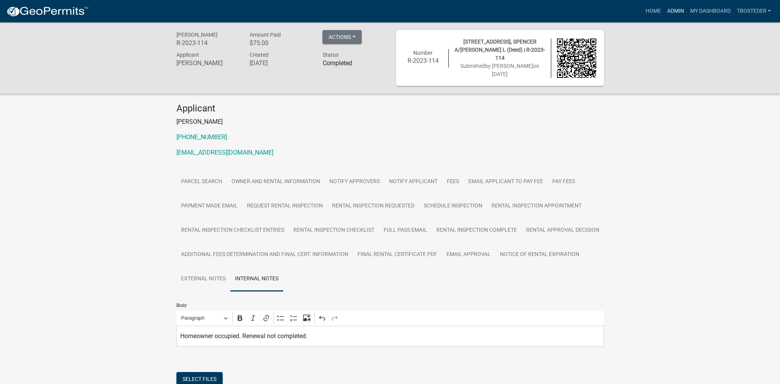
click at [677, 15] on link "Admin" at bounding box center [675, 11] width 23 height 15
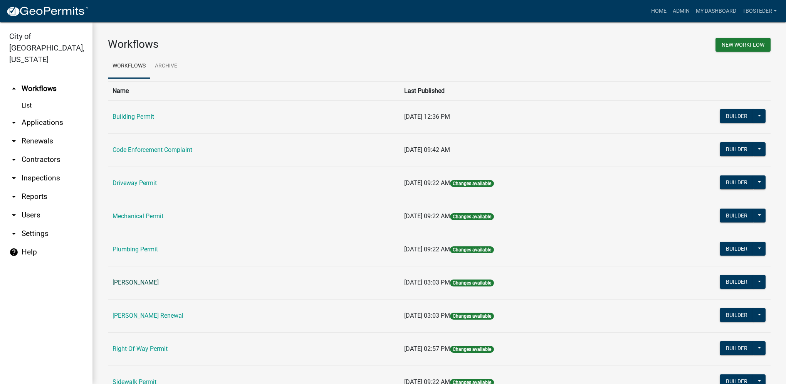
click at [145, 278] on link "[PERSON_NAME]" at bounding box center [135, 281] width 46 height 7
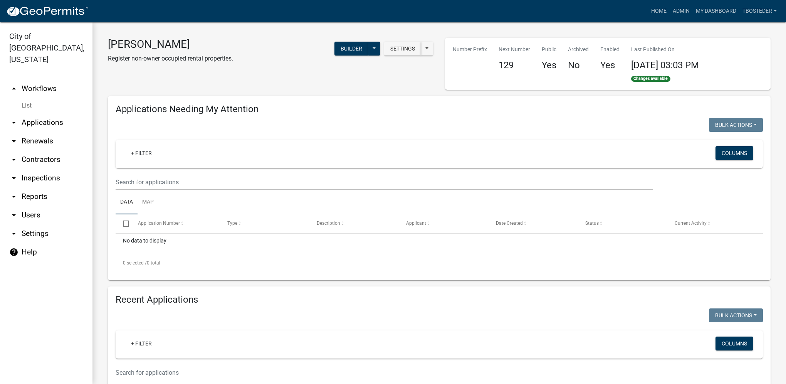
select select "1: 25"
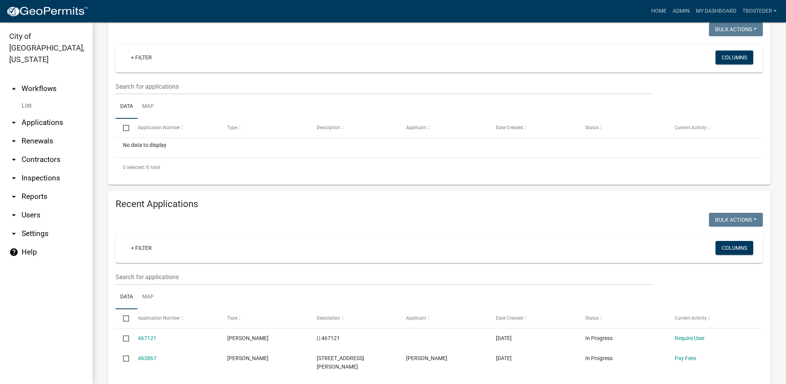
scroll to position [116, 0]
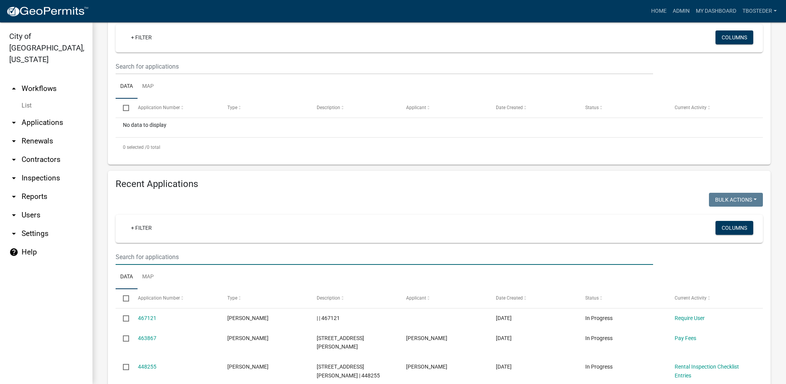
drag, startPoint x: 216, startPoint y: 267, endPoint x: 204, endPoint y: 256, distance: 15.5
type input "1204 e franklin"
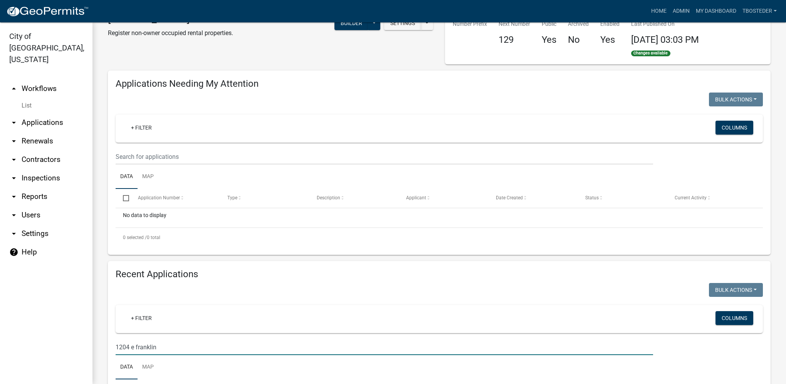
scroll to position [0, 0]
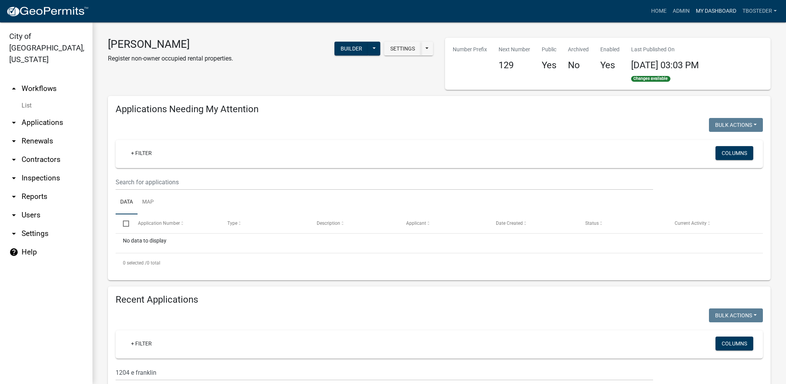
click at [697, 10] on link "My Dashboard" at bounding box center [715, 11] width 47 height 15
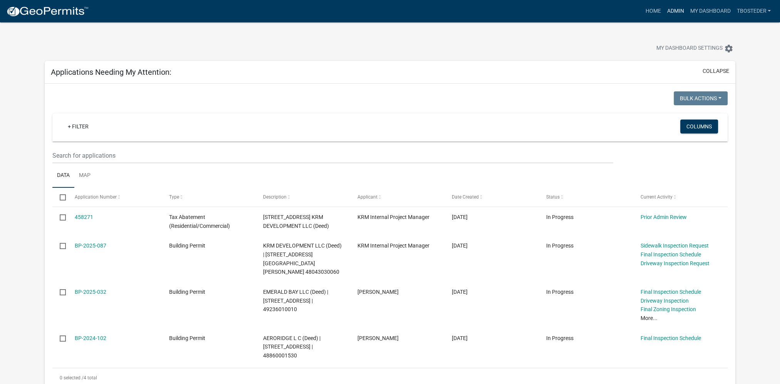
click at [671, 9] on link "Admin" at bounding box center [675, 11] width 23 height 15
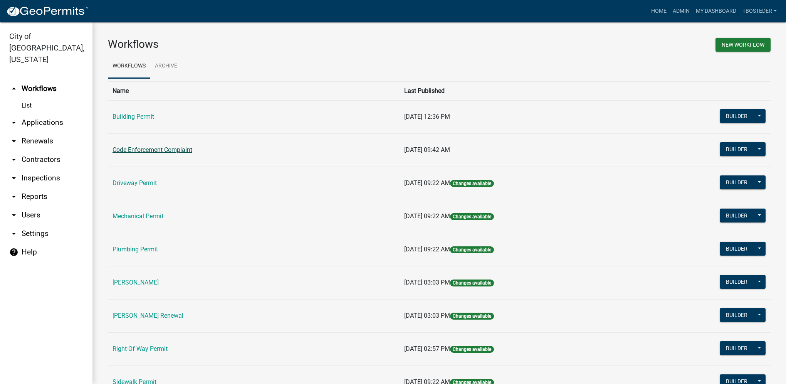
click at [179, 150] on link "Code Enforcement Complaint" at bounding box center [152, 149] width 80 height 7
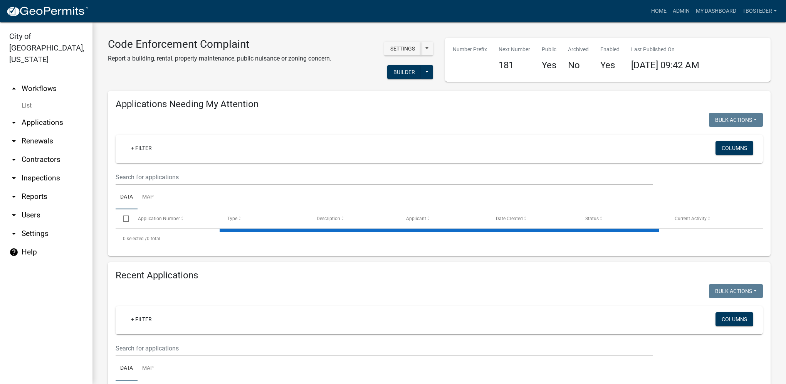
select select "1: 25"
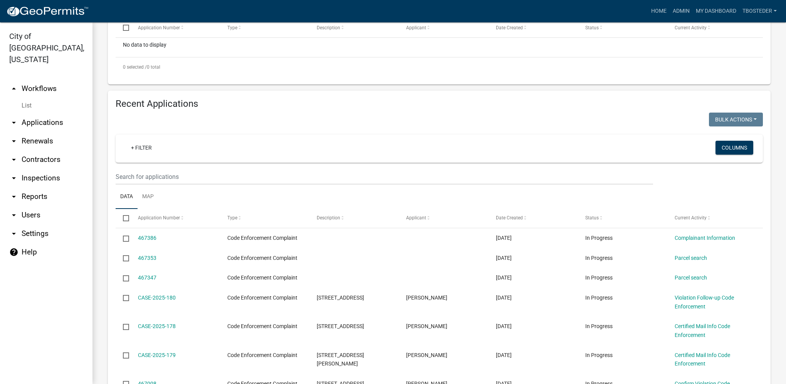
scroll to position [193, 0]
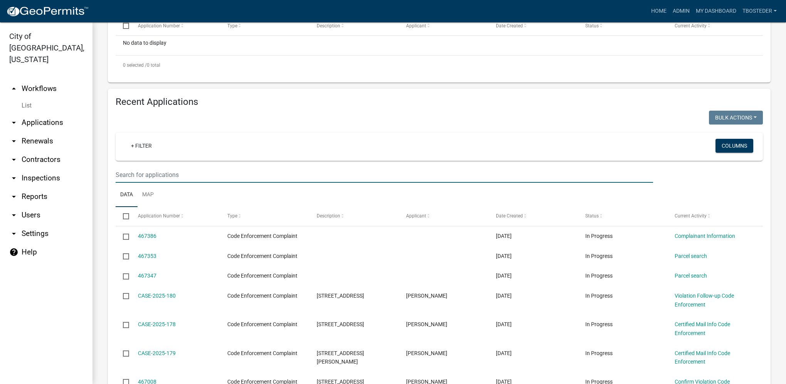
click at [169, 176] on input "text" at bounding box center [384, 175] width 537 height 16
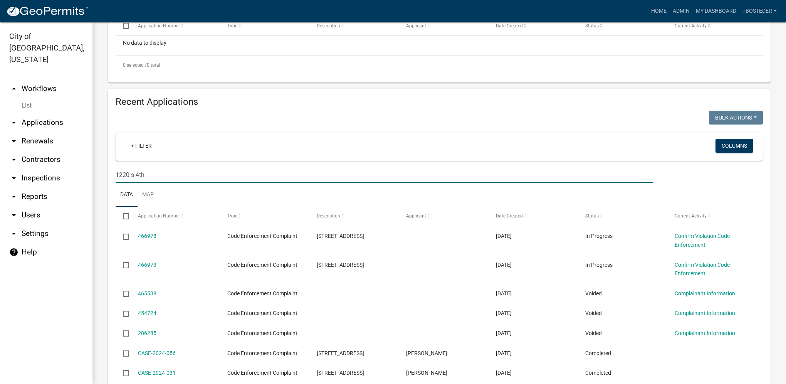
type input "1220 s 4th"
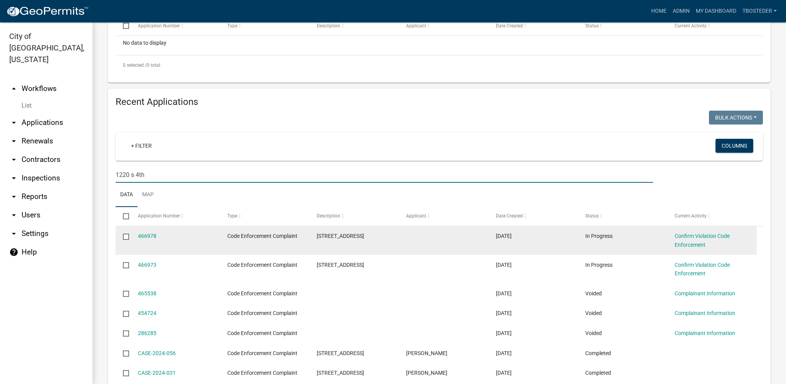
scroll to position [231, 0]
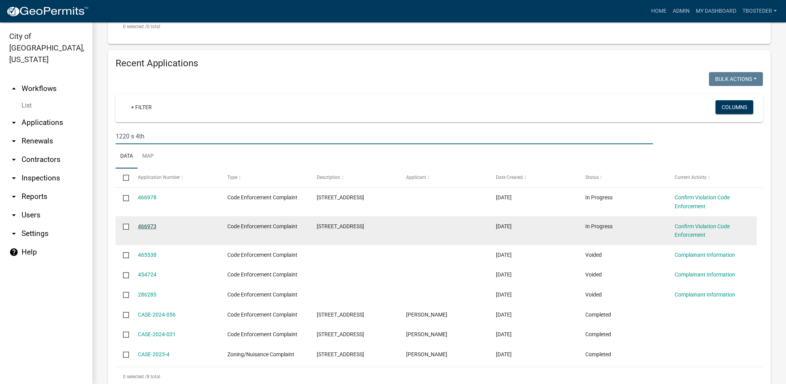
click at [152, 228] on link "466973" at bounding box center [147, 226] width 18 height 6
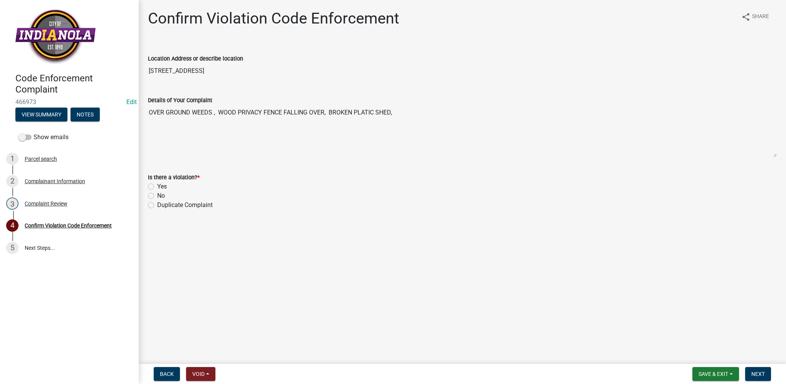
drag, startPoint x: 188, startPoint y: 72, endPoint x: 139, endPoint y: 72, distance: 48.9
click at [139, 72] on div "Confirm Violation Code Enforcement share Share Location Address or describe loc…" at bounding box center [462, 116] width 647 height 214
drag, startPoint x: 139, startPoint y: 72, endPoint x: 160, endPoint y: 69, distance: 21.4
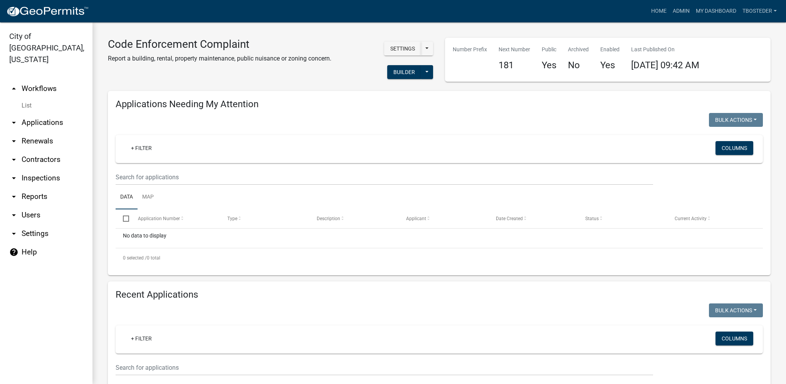
select select "1: 25"
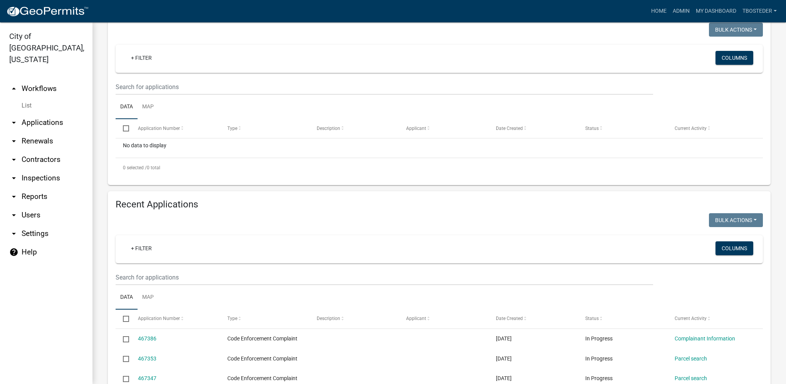
scroll to position [154, 0]
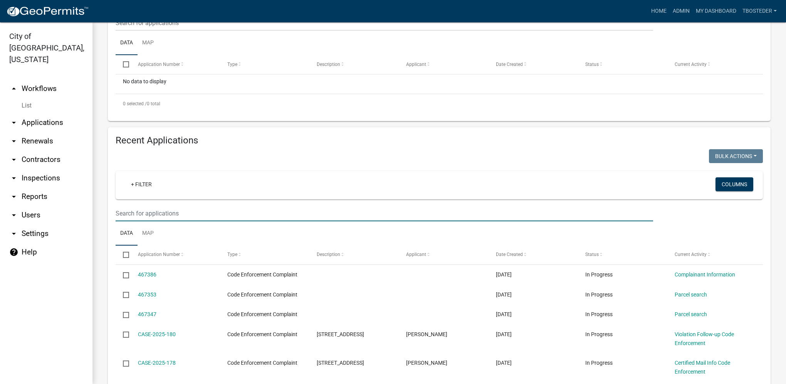
paste input "[STREET_ADDRESS]"
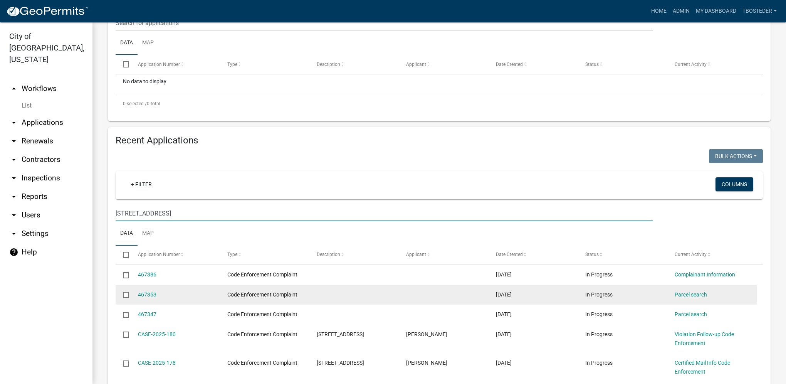
type input "[STREET_ADDRESS]"
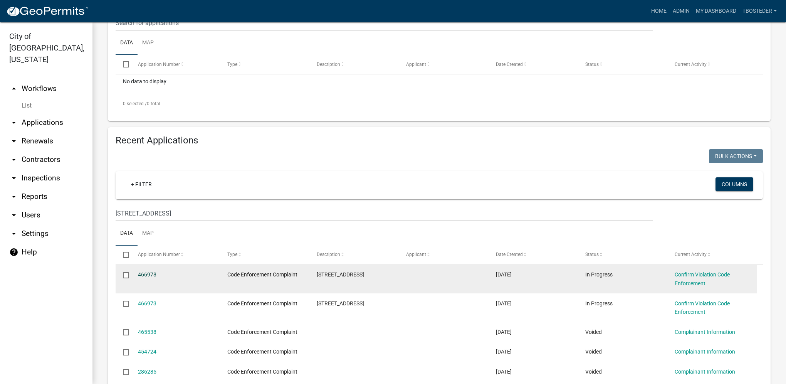
click at [153, 275] on link "466978" at bounding box center [147, 274] width 18 height 6
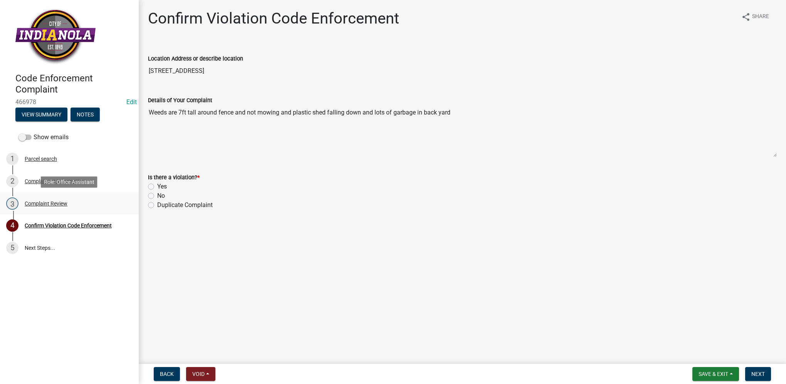
click at [62, 196] on link "3 Complaint Review" at bounding box center [69, 203] width 139 height 22
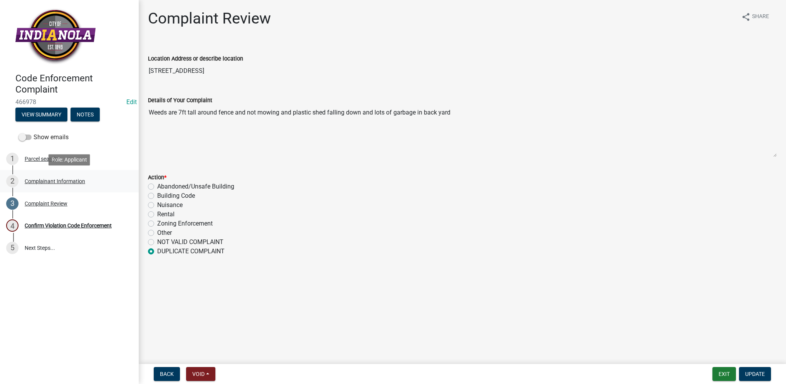
click at [90, 177] on div "2 Complainant Information" at bounding box center [66, 181] width 120 height 12
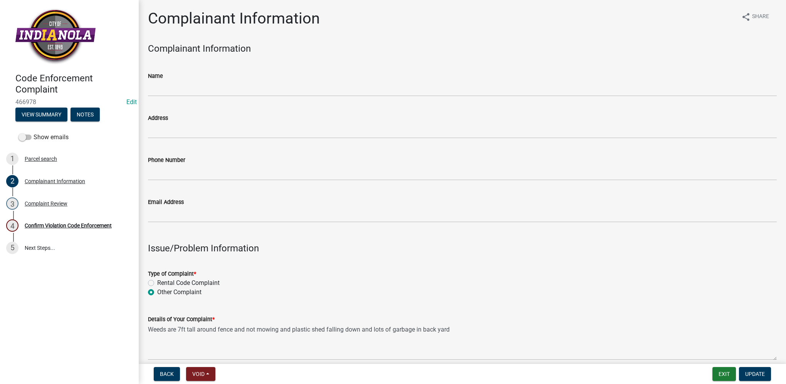
scroll to position [193, 0]
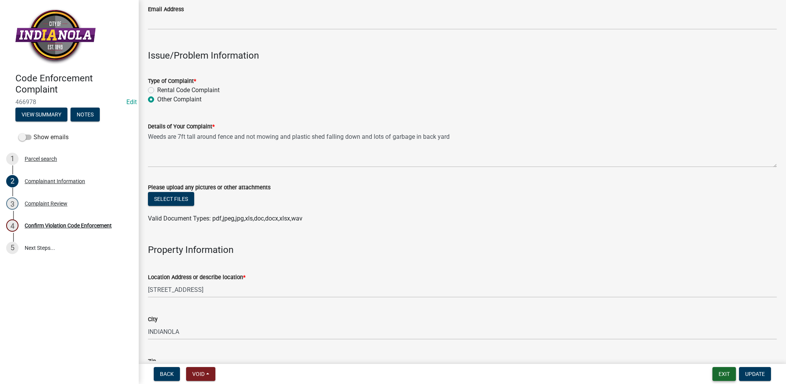
click at [722, 373] on button "Exit" at bounding box center [723, 374] width 23 height 14
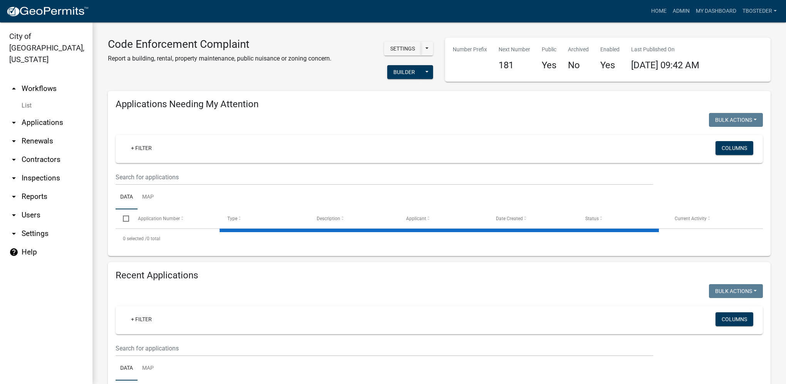
select select "1: 25"
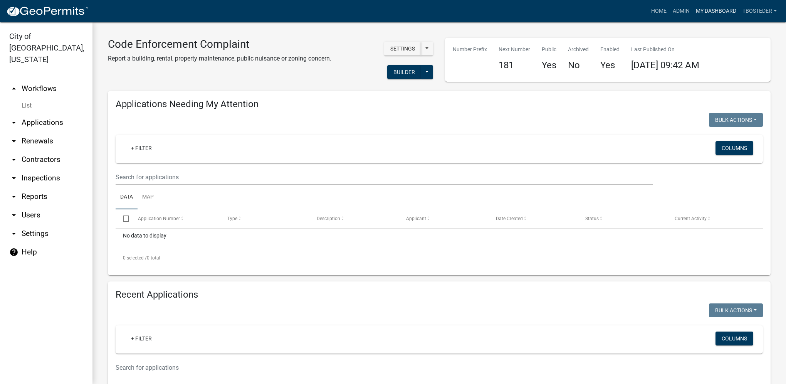
click at [701, 15] on link "My Dashboard" at bounding box center [715, 11] width 47 height 15
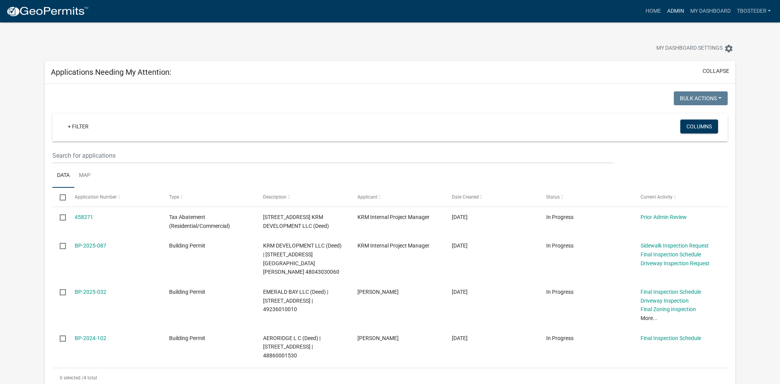
click at [669, 11] on link "Admin" at bounding box center [675, 11] width 23 height 15
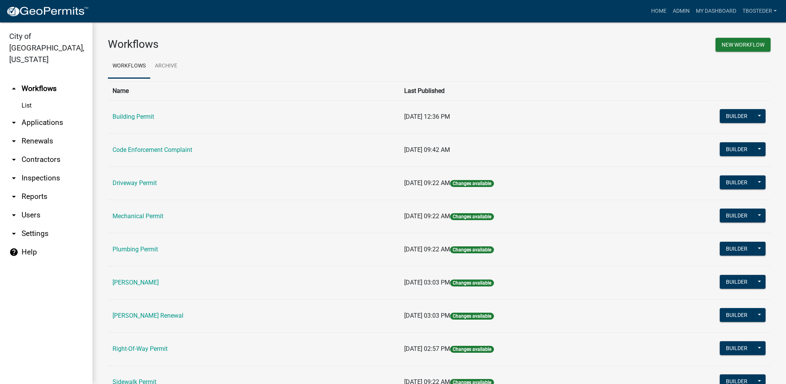
click at [136, 154] on td "Code Enforcement Complaint" at bounding box center [254, 149] width 292 height 33
click at [137, 151] on link "Code Enforcement Complaint" at bounding box center [152, 149] width 80 height 7
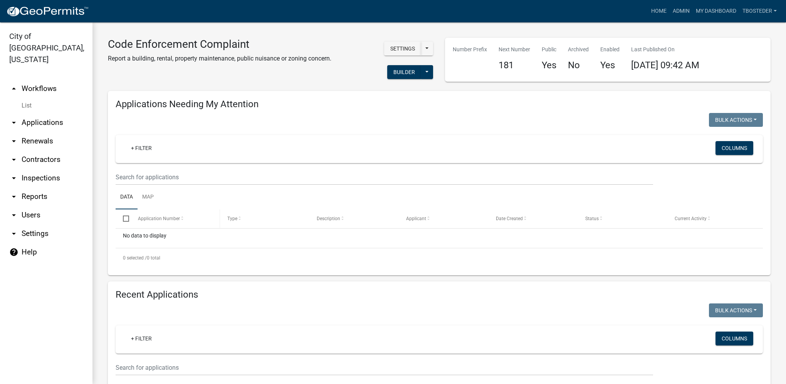
select select "1: 25"
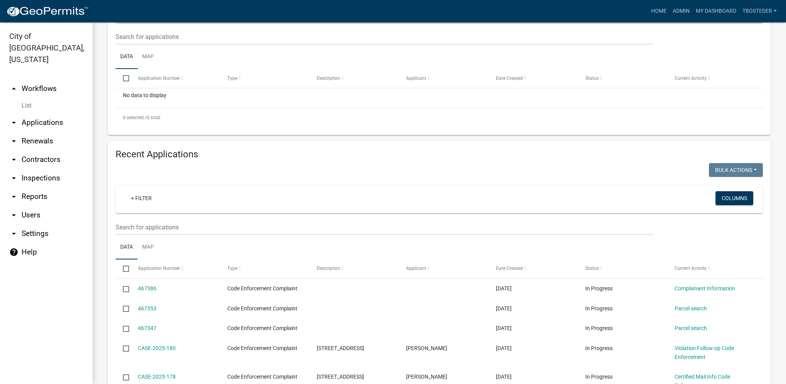
scroll to position [154, 0]
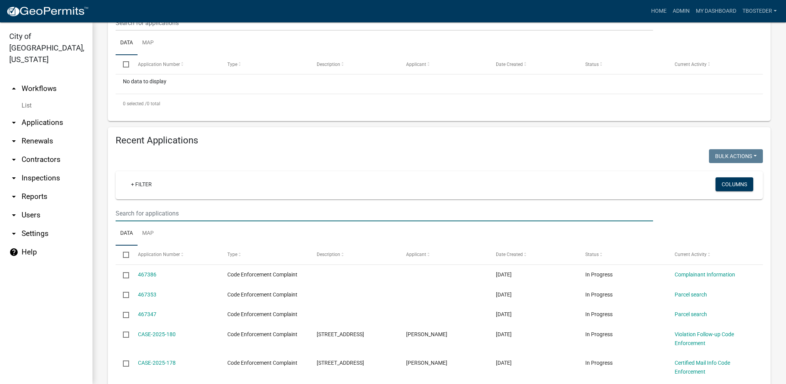
click at [163, 31] on input "text" at bounding box center [384, 23] width 537 height 16
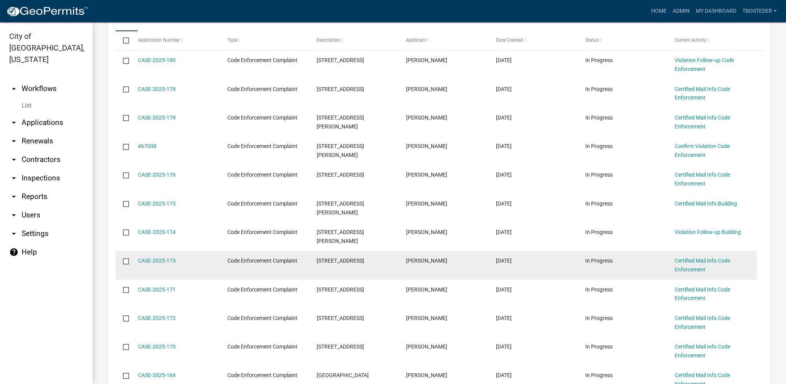
scroll to position [231, 0]
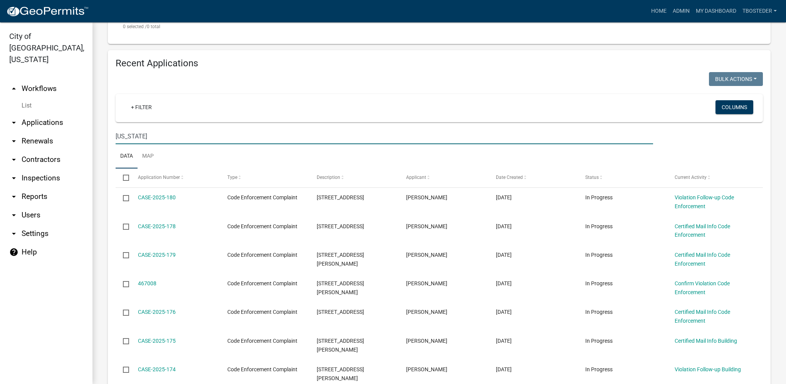
drag, startPoint x: 201, startPoint y: 139, endPoint x: 102, endPoint y: 141, distance: 99.0
paste input "49043033000"
type input "49043033000"
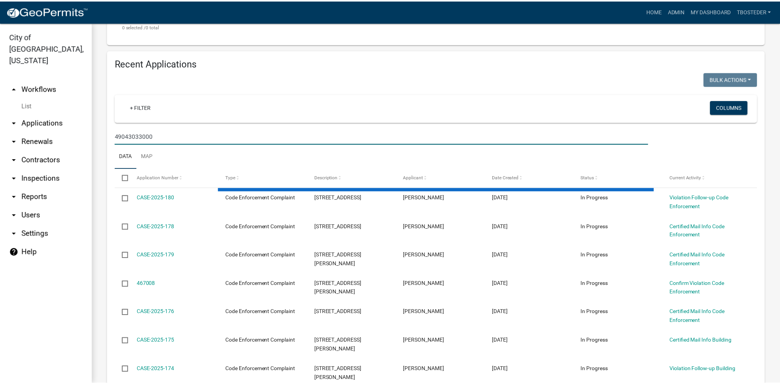
scroll to position [228, 0]
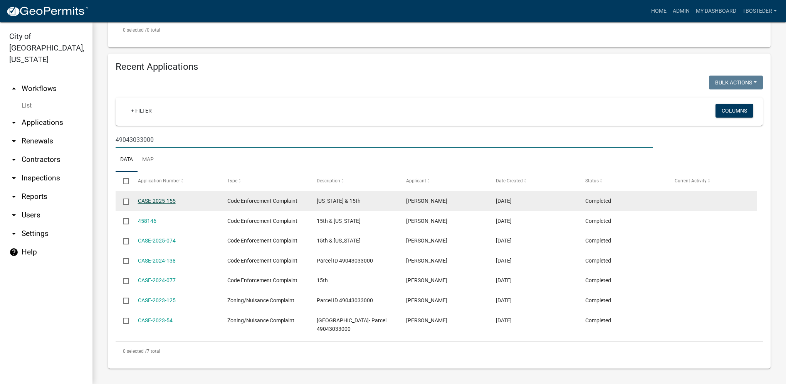
click at [152, 202] on link "CASE-2025-155" at bounding box center [157, 201] width 38 height 6
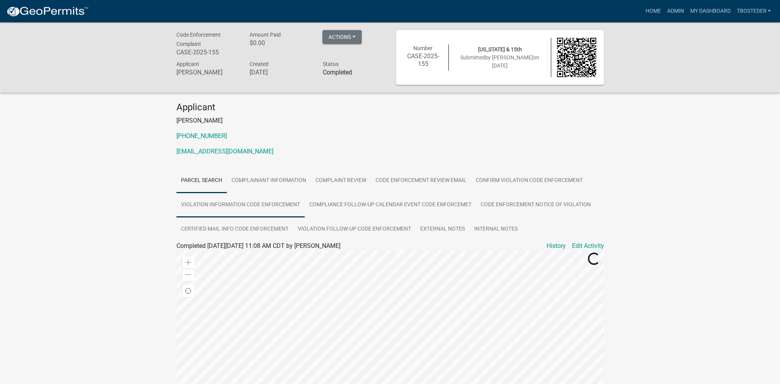
click at [270, 201] on link "Violation Information Code Enforcement" at bounding box center [240, 205] width 128 height 25
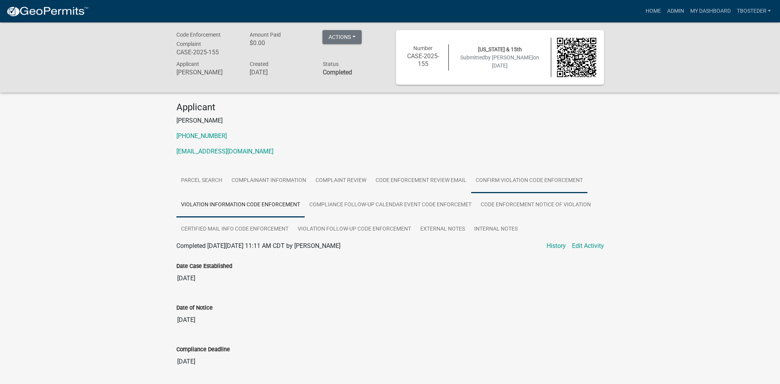
click at [501, 179] on link "Confirm Violation Code Enforcement" at bounding box center [529, 180] width 116 height 25
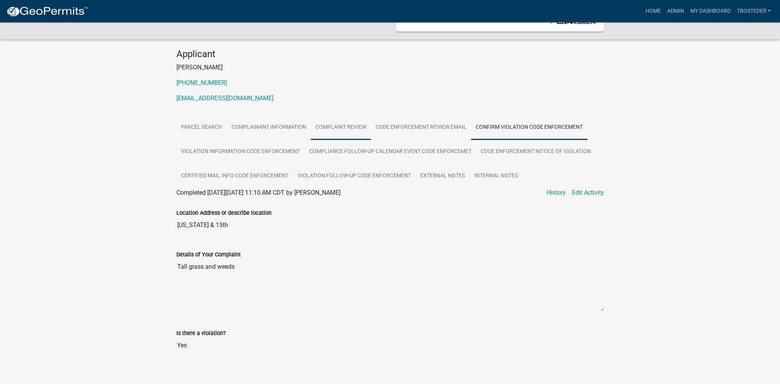
scroll to position [60, 0]
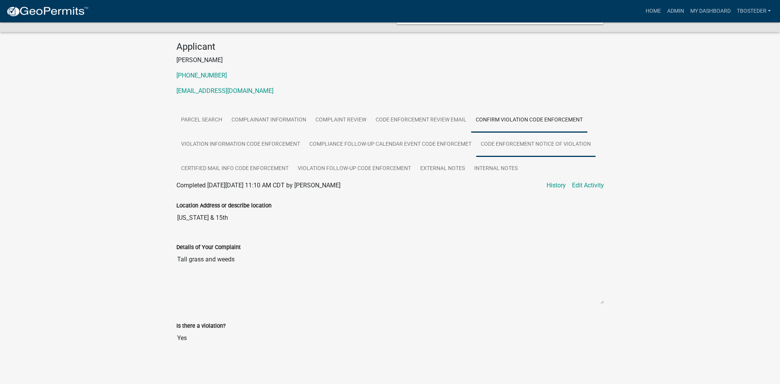
click at [478, 147] on link "Code Enforcement Notice of Violation" at bounding box center [535, 144] width 119 height 25
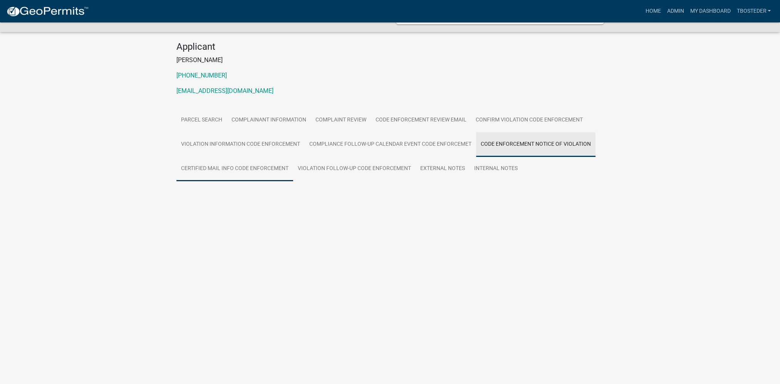
scroll to position [22, 0]
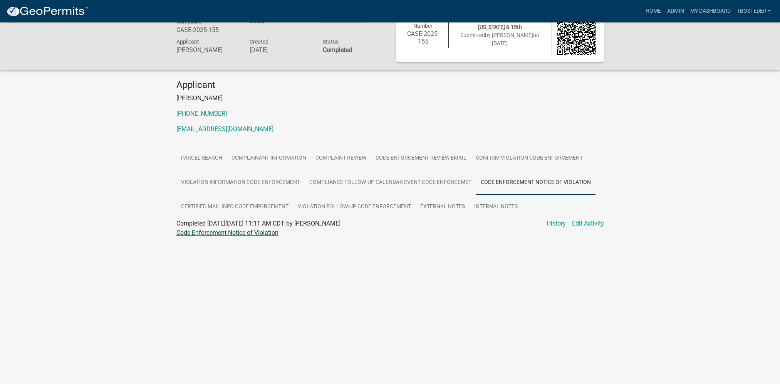
click at [258, 231] on link "Code Enforcement Notice of Violation" at bounding box center [227, 232] width 102 height 7
click at [720, 10] on link "My Dashboard" at bounding box center [710, 11] width 47 height 15
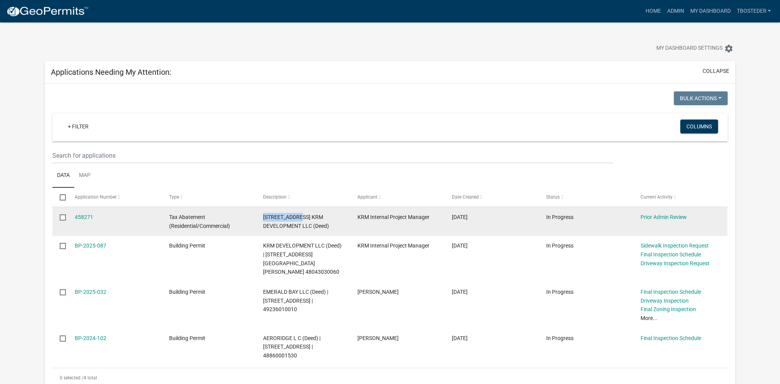
drag, startPoint x: 263, startPoint y: 216, endPoint x: 299, endPoint y: 218, distance: 36.2
click at [299, 218] on datatable-body-cell "[STREET_ADDRESS] KRM DEVELOPMENT LLC (Deed)" at bounding box center [303, 221] width 94 height 28
copy span "[STREET_ADDRESS]"
click at [84, 219] on link "458271" at bounding box center [84, 217] width 18 height 6
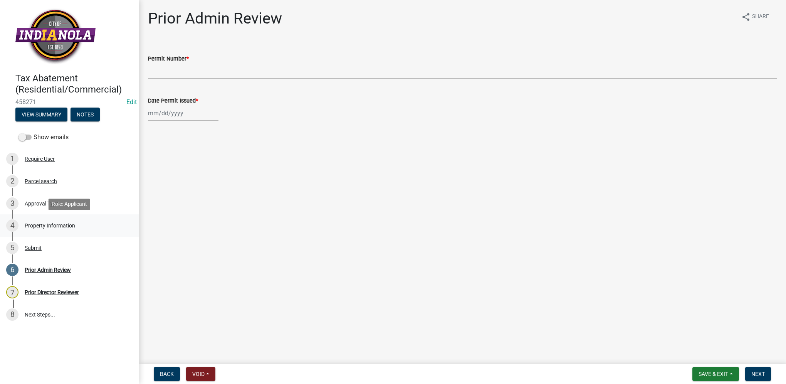
click at [67, 226] on div "Property Information" at bounding box center [50, 225] width 50 height 5
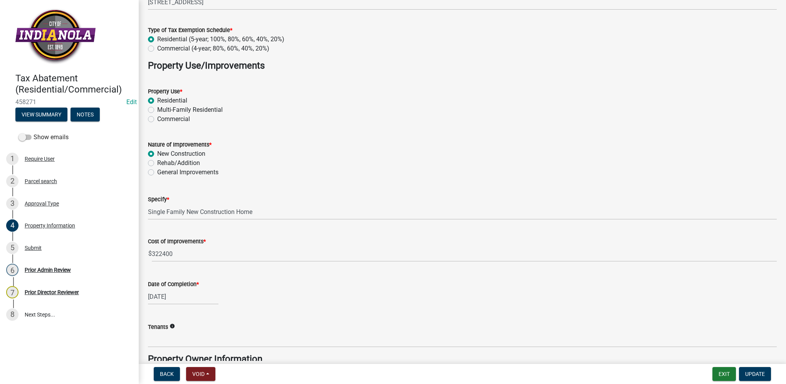
scroll to position [77, 0]
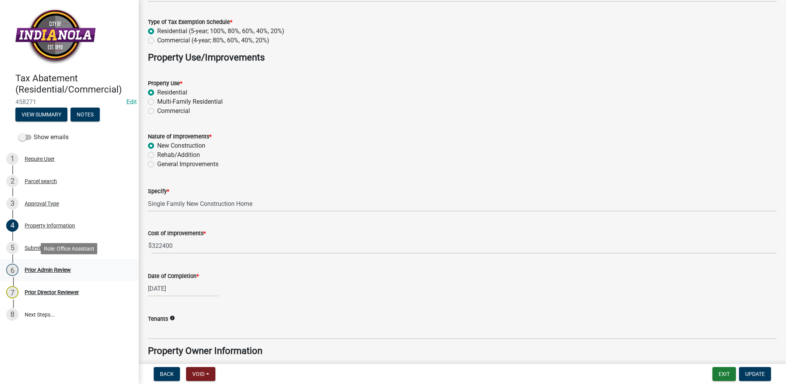
click at [32, 272] on div "Prior Admin Review" at bounding box center [48, 269] width 46 height 5
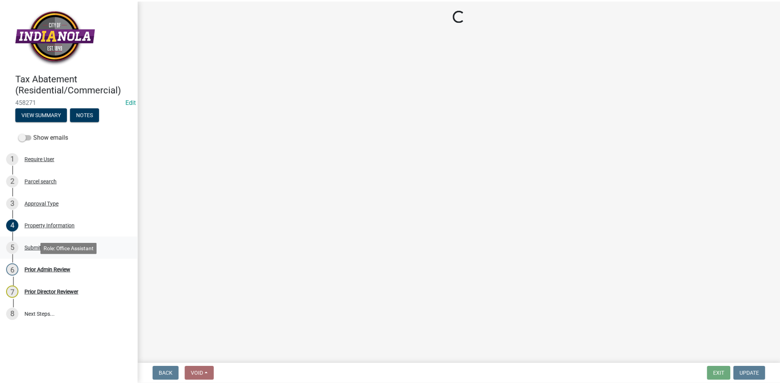
scroll to position [0, 0]
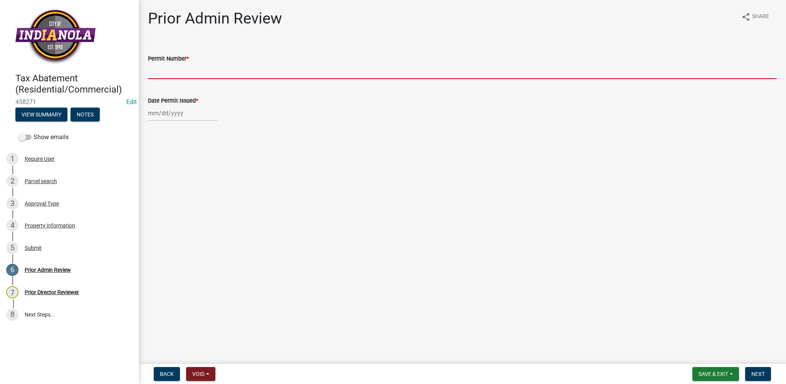
paste input "BP-2025-137"
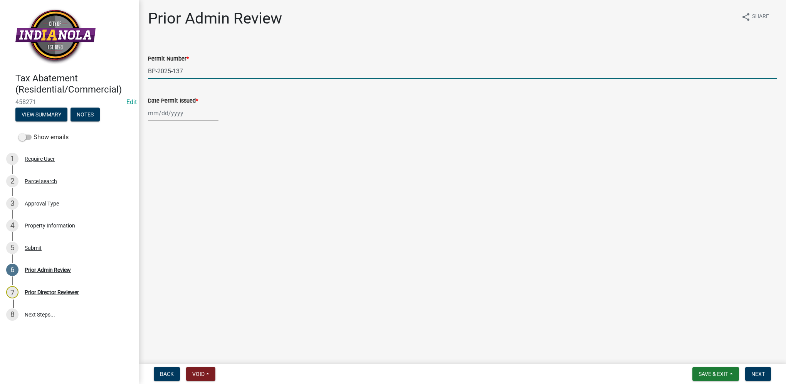
type input "BP-2025-137"
click at [174, 116] on div at bounding box center [183, 113] width 70 height 16
select select "8"
select select "2025"
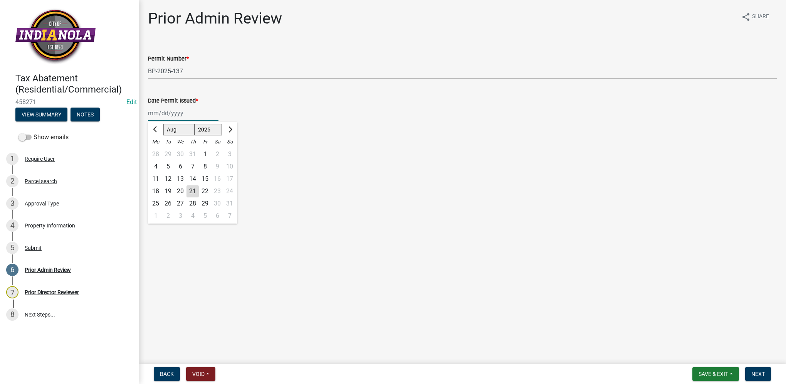
drag, startPoint x: 149, startPoint y: 112, endPoint x: 154, endPoint y: 112, distance: 4.2
click at [149, 112] on input "Date Permit Issued *" at bounding box center [183, 113] width 70 height 16
type input "[DATE]"
click at [425, 148] on main "Prior Admin Review share Share Permit Number * BP-2025-137 Date Permit Issued *…" at bounding box center [462, 180] width 647 height 360
click at [755, 371] on span "Next" at bounding box center [757, 373] width 13 height 6
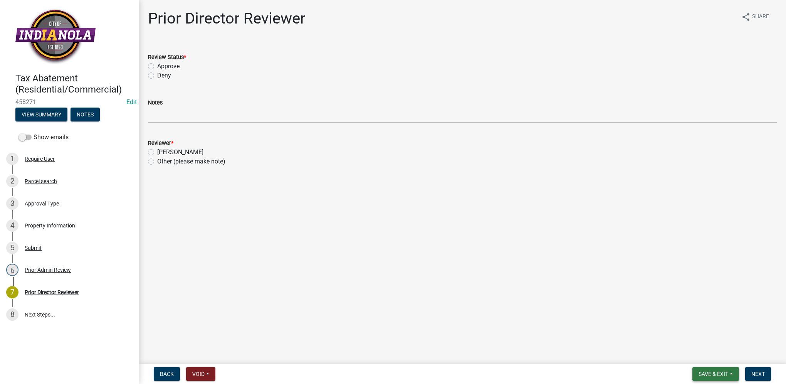
click at [702, 370] on span "Save & Exit" at bounding box center [713, 373] width 30 height 6
click at [702, 358] on button "Save & Exit" at bounding box center [708, 353] width 62 height 18
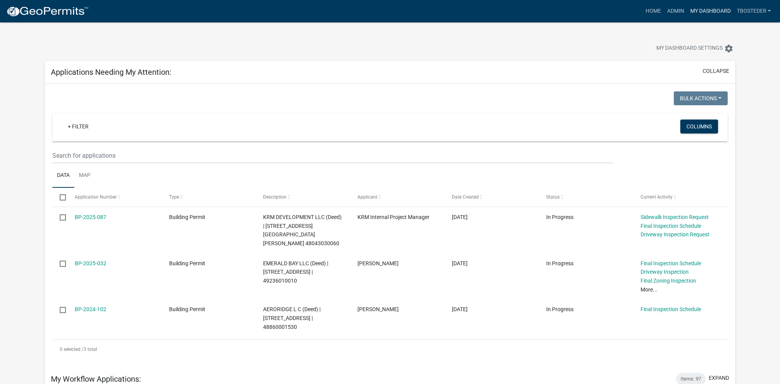
click at [692, 11] on link "My Dashboard" at bounding box center [710, 11] width 47 height 15
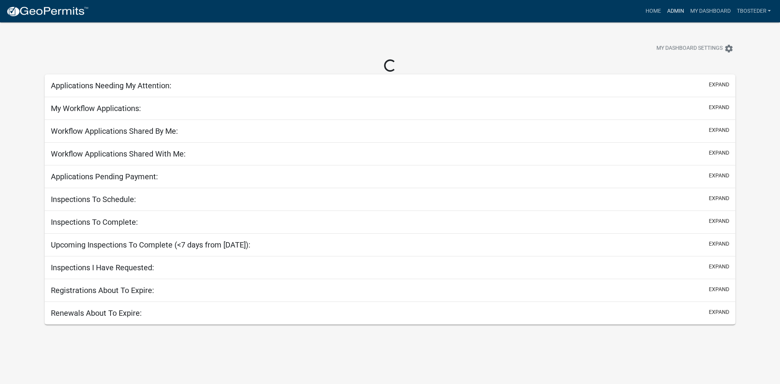
click at [667, 19] on nav "more_horiz Home Admin My Dashboard tbosteder Admin Account Logout" at bounding box center [390, 11] width 780 height 22
click at [667, 16] on link "Admin" at bounding box center [675, 11] width 23 height 15
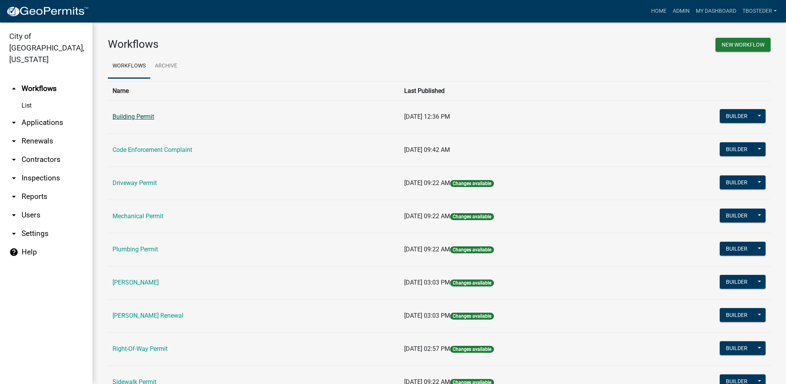
click at [152, 119] on link "Building Permit" at bounding box center [133, 116] width 42 height 7
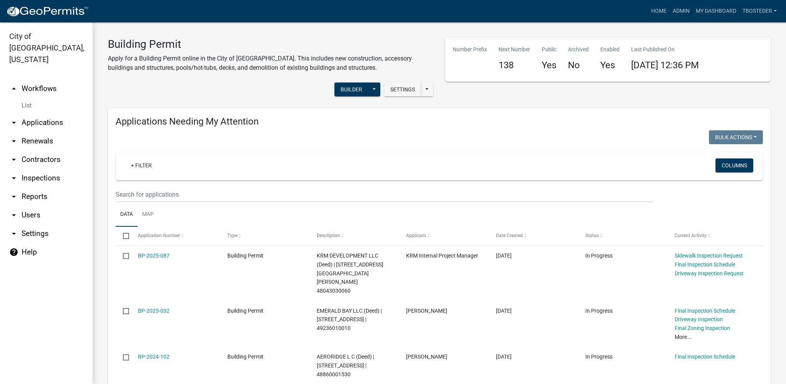
select select "1: 25"
paste input "[STREET_ADDRESS]"
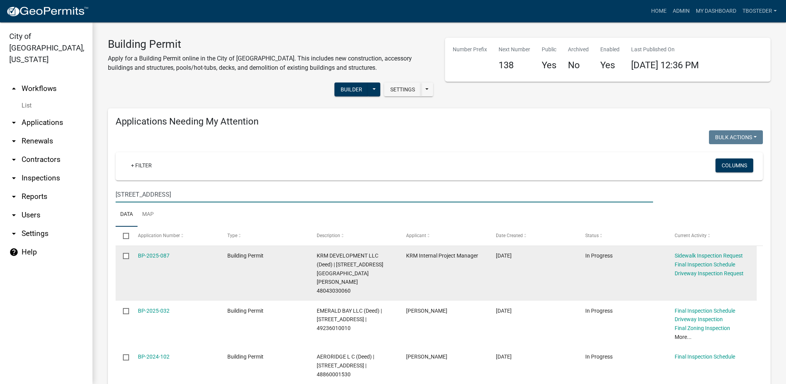
type input "[STREET_ADDRESS]"
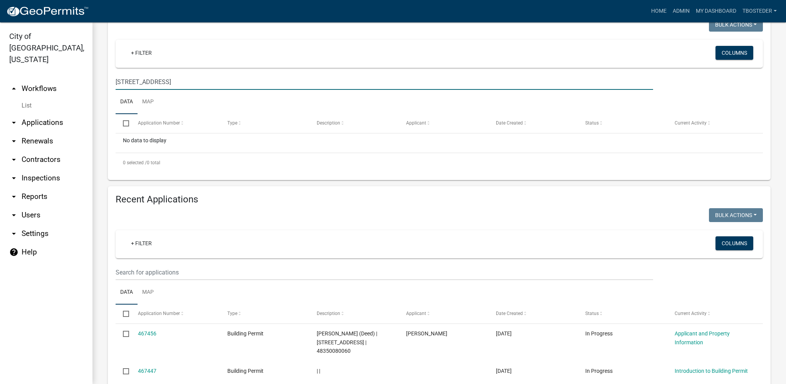
scroll to position [116, 0]
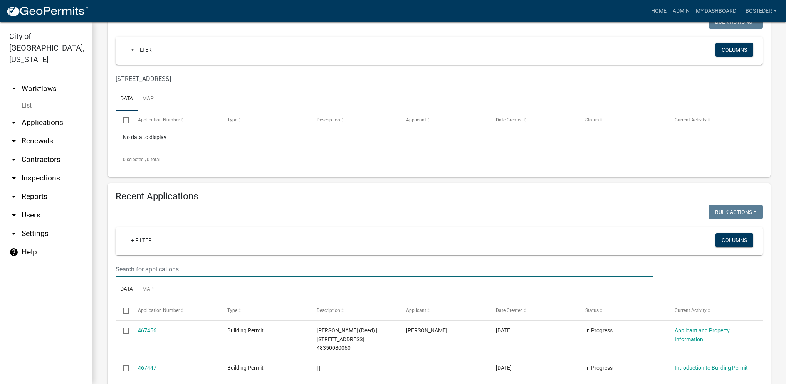
click at [165, 271] on input "text" at bounding box center [384, 269] width 537 height 16
paste input "[STREET_ADDRESS]"
type input "[STREET_ADDRESS]"
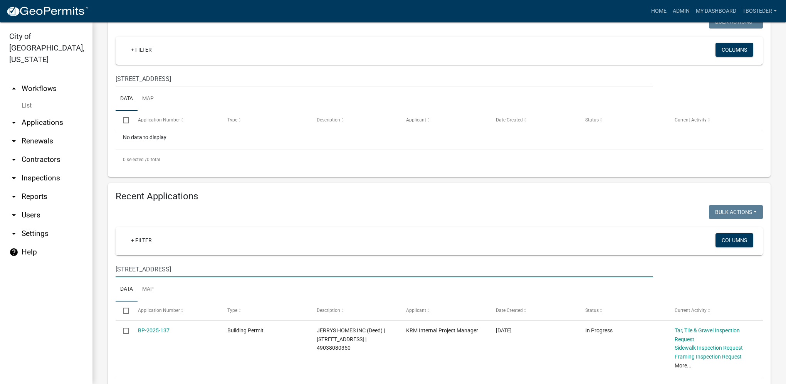
scroll to position [152, 0]
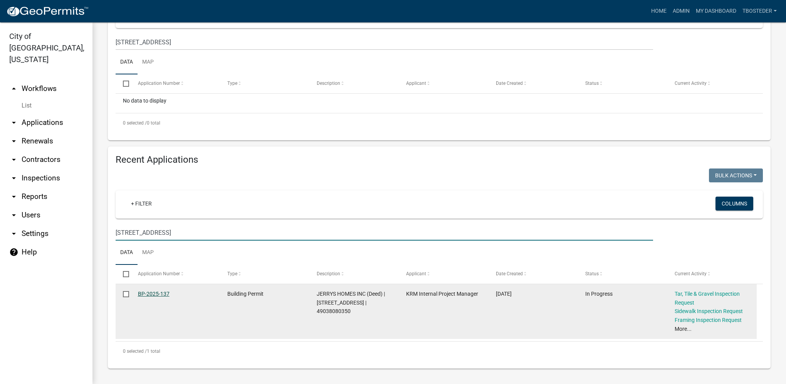
click at [167, 294] on link "BP-2025-137" at bounding box center [154, 293] width 32 height 6
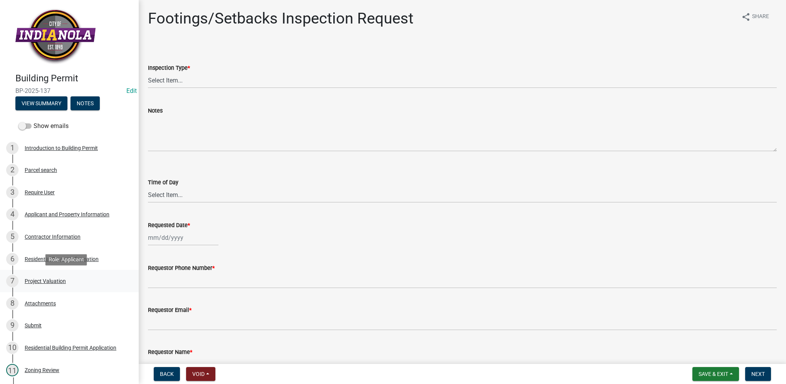
click at [65, 285] on div "7 Project Valuation" at bounding box center [66, 281] width 120 height 12
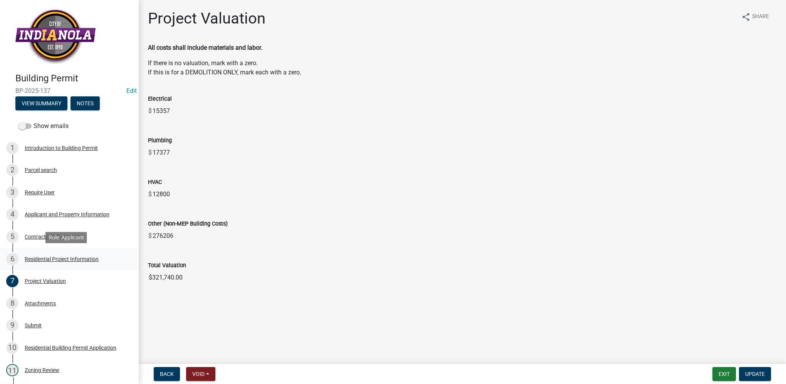
click at [70, 263] on div "6 Residential Project Information" at bounding box center [66, 259] width 120 height 12
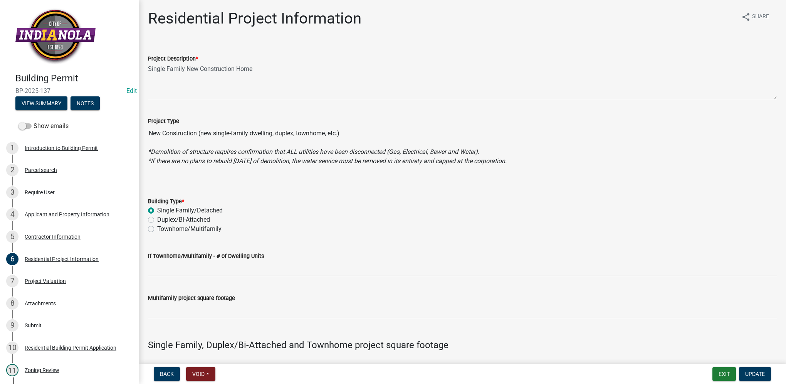
drag, startPoint x: 13, startPoint y: 92, endPoint x: 51, endPoint y: 90, distance: 37.4
click at [51, 90] on div "Building Permit BP-2025-137 Edit View Summary Notes" at bounding box center [69, 89] width 126 height 45
copy span "BP-2025-137"
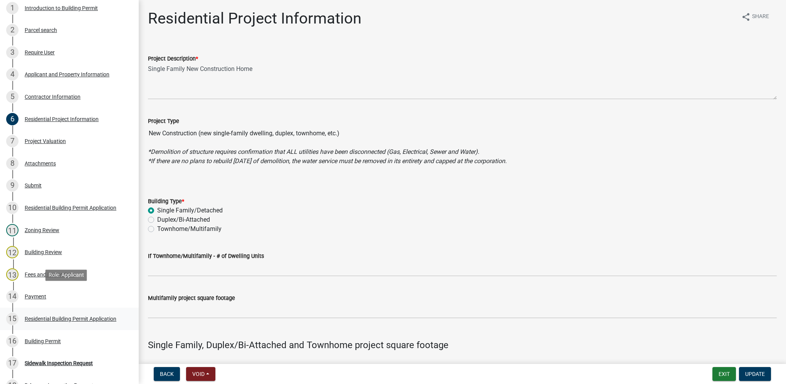
scroll to position [154, 0]
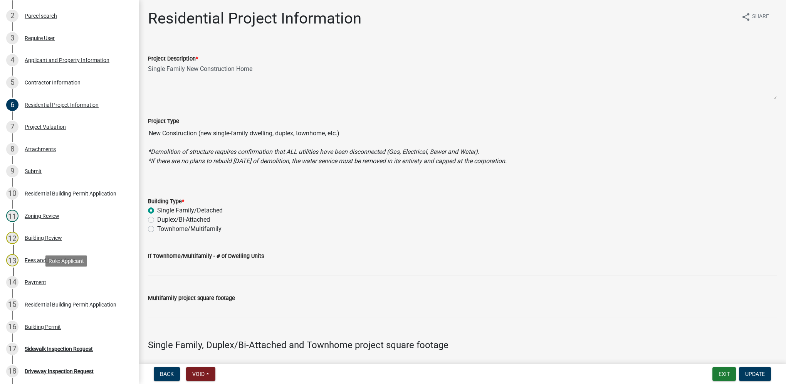
click at [47, 284] on div "14 Payment" at bounding box center [66, 282] width 120 height 12
